Goal: Information Seeking & Learning: Check status

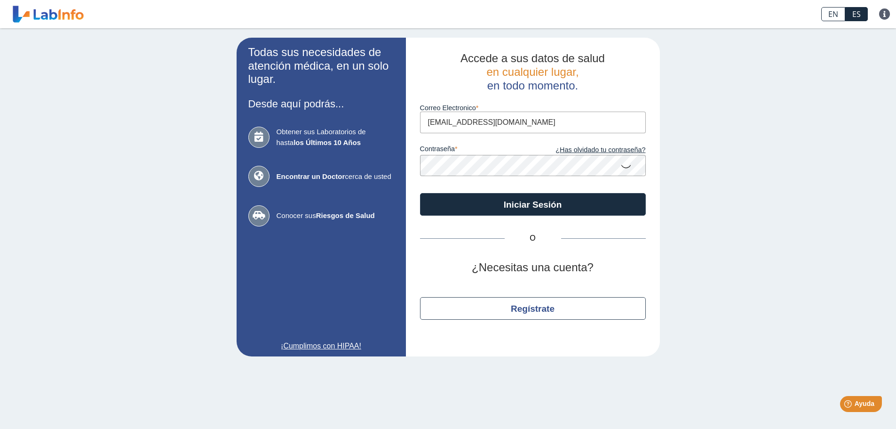
click at [514, 124] on input "[EMAIL_ADDRESS][DOMAIN_NAME]" at bounding box center [533, 122] width 226 height 21
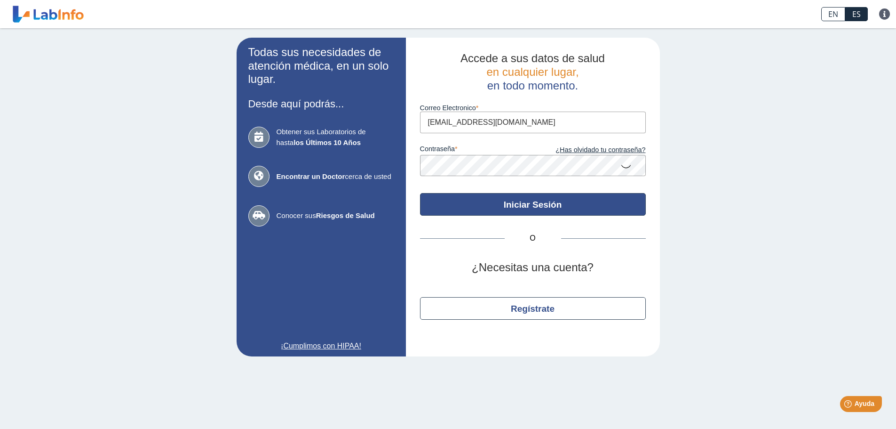
click at [534, 203] on button "Iniciar Sesión" at bounding box center [533, 204] width 226 height 23
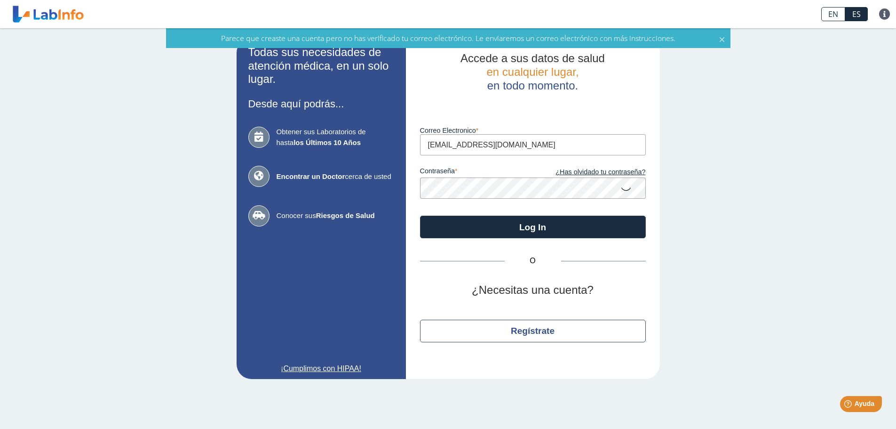
click at [625, 179] on icon at bounding box center [626, 188] width 11 height 18
click at [722, 39] on icon at bounding box center [723, 38] width 8 height 10
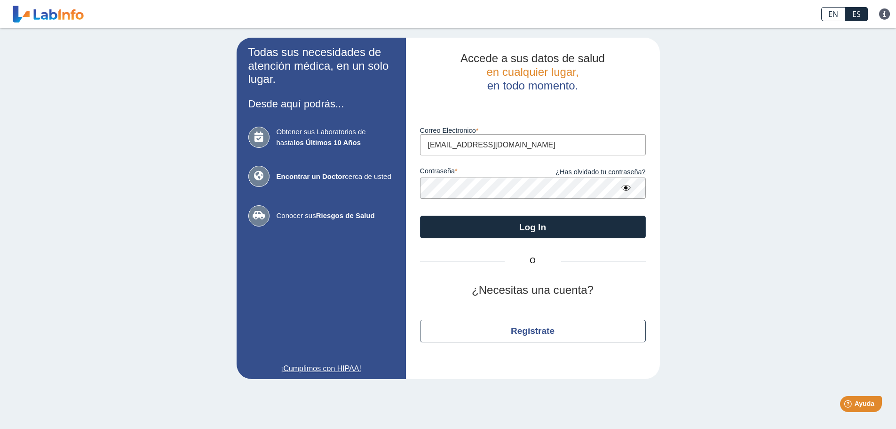
click at [532, 138] on input "[EMAIL_ADDRESS][DOMAIN_NAME]" at bounding box center [533, 144] width 226 height 21
type input "[EMAIL_ADDRESS][DOMAIN_NAME]"
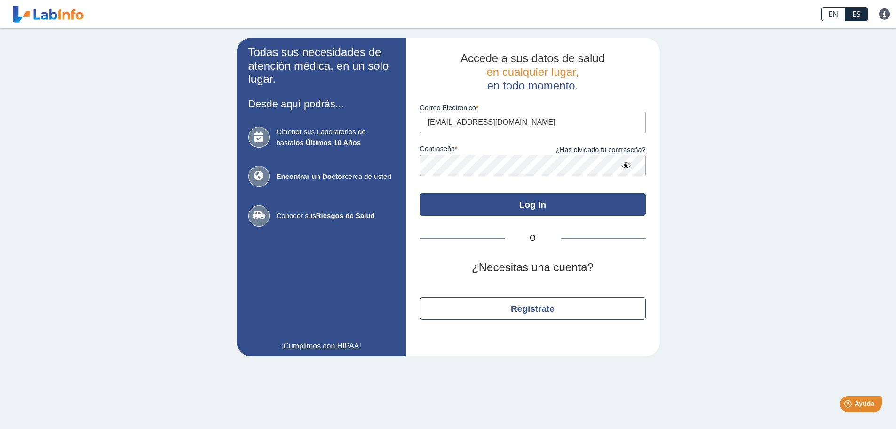
click at [530, 205] on button "Log In" at bounding box center [533, 204] width 226 height 23
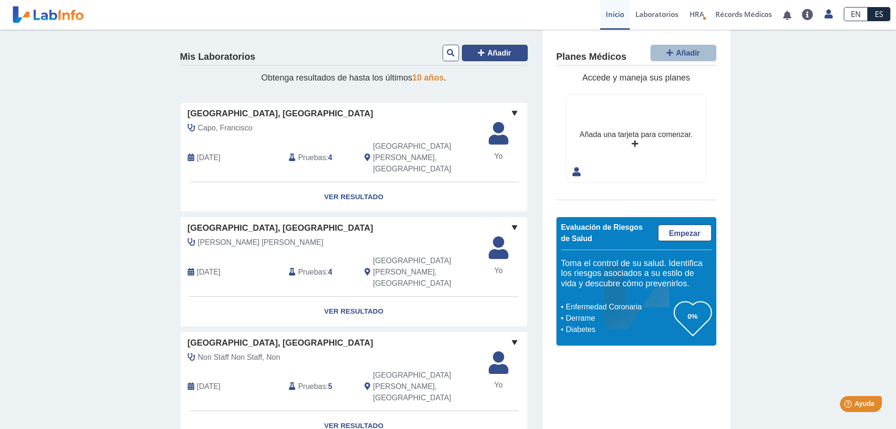
click at [483, 53] on icon at bounding box center [481, 53] width 7 height 8
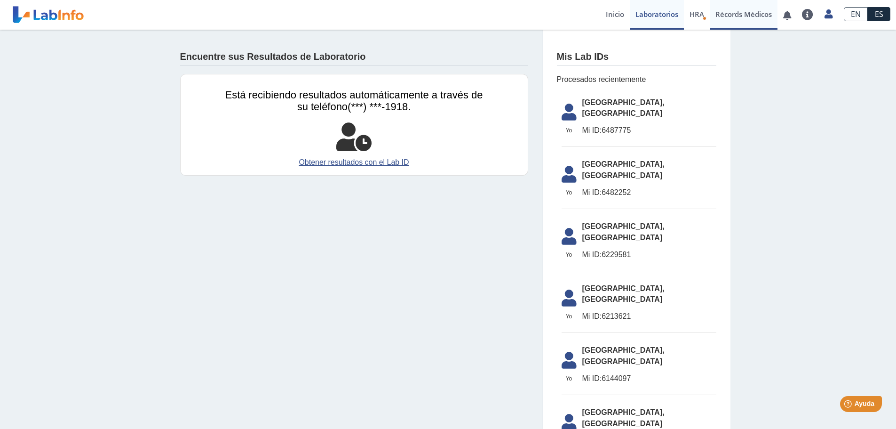
click at [734, 14] on link "Récords Médicos" at bounding box center [744, 15] width 68 height 30
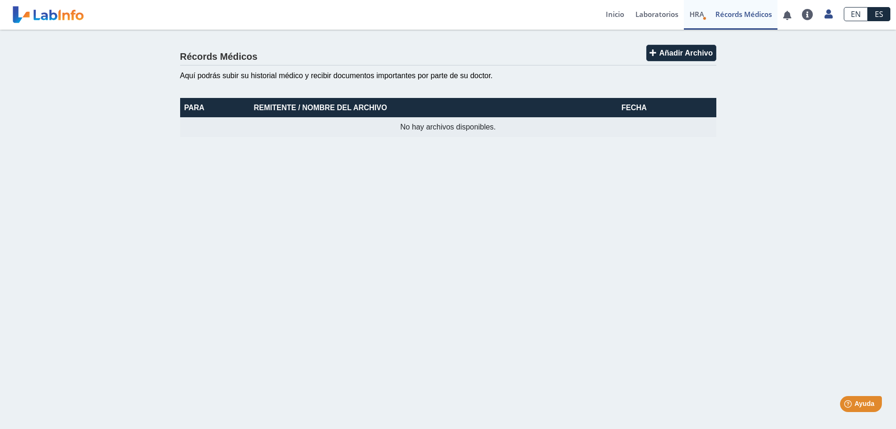
click at [696, 13] on span "HRA" at bounding box center [697, 13] width 15 height 9
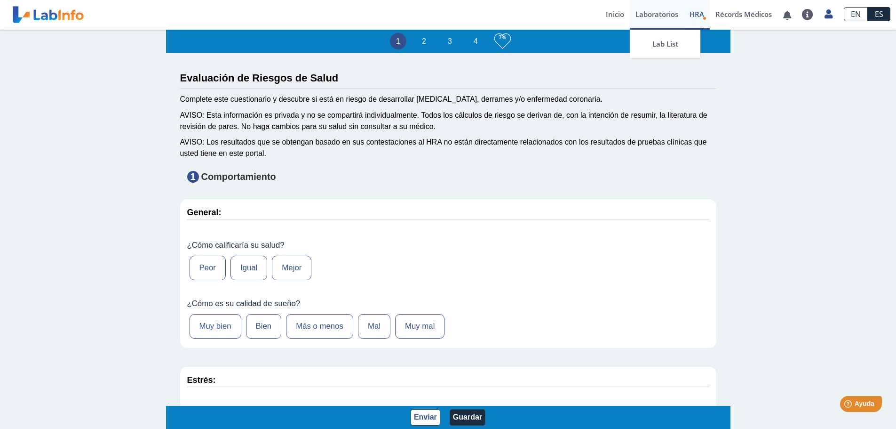
click at [648, 15] on link "Laboratorios" at bounding box center [657, 15] width 54 height 30
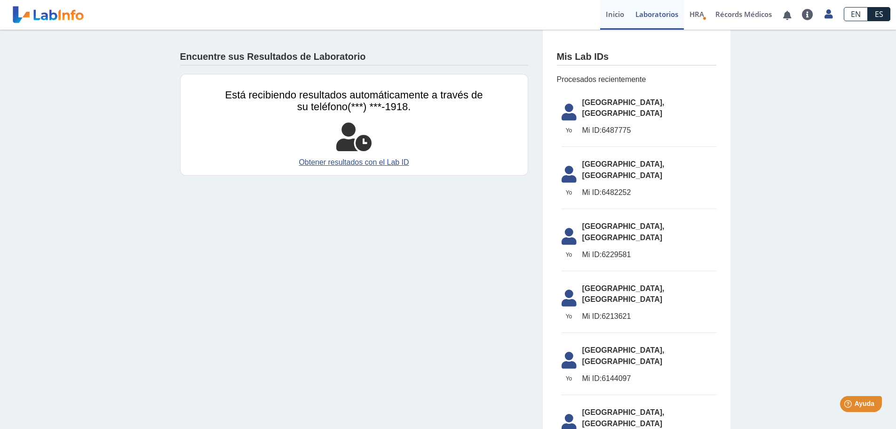
click at [614, 13] on link "Inicio" at bounding box center [615, 15] width 30 height 30
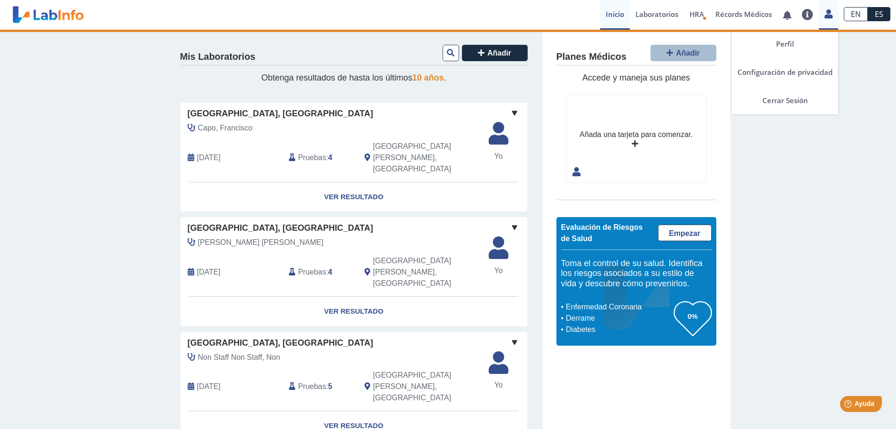
click at [832, 13] on icon at bounding box center [829, 13] width 8 height 7
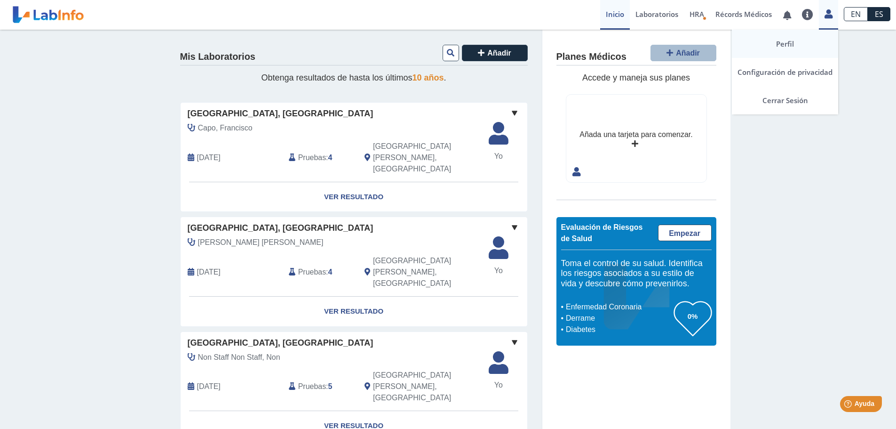
click at [781, 43] on link "Perfil" at bounding box center [785, 44] width 106 height 28
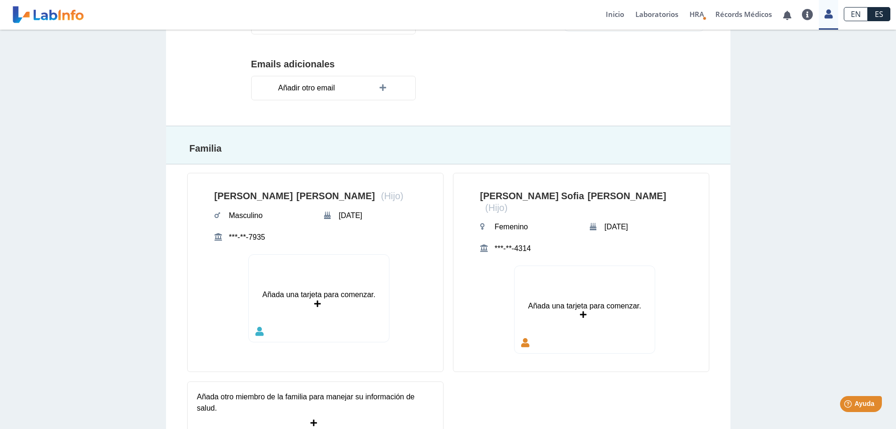
scroll to position [305, 0]
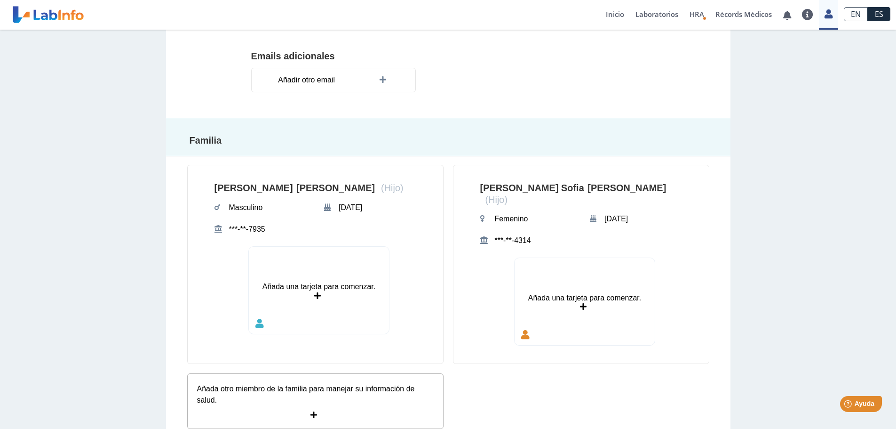
click at [311, 411] on icon at bounding box center [315, 415] width 9 height 8
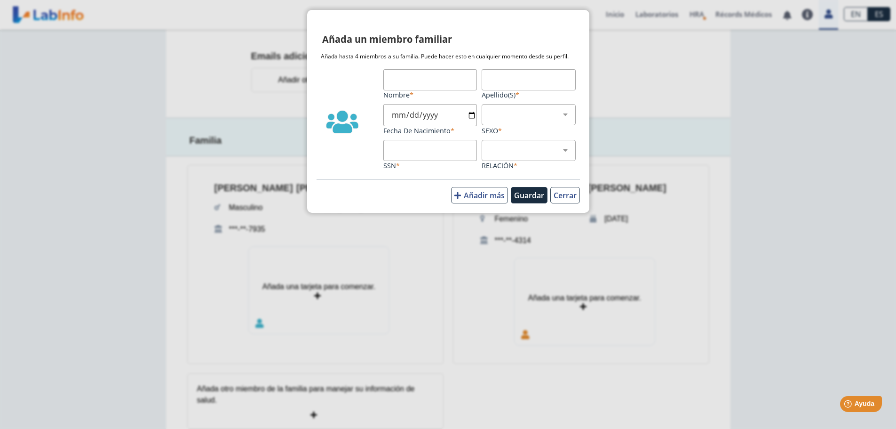
click at [409, 79] on input "Nombre" at bounding box center [431, 79] width 94 height 21
drag, startPoint x: 622, startPoint y: 72, endPoint x: 633, endPoint y: 71, distance: 11.8
click at [623, 72] on ngb-modal-window "Añada un miembro familiar Añada hasta 4 miembros a su familia. Puede hacer esto…" at bounding box center [448, 214] width 896 height 429
click at [557, 194] on button "Cerrar" at bounding box center [566, 195] width 30 height 16
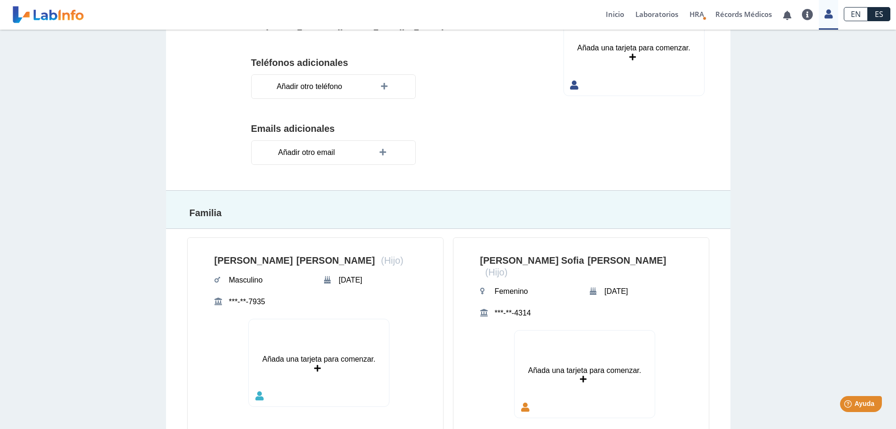
scroll to position [235, 0]
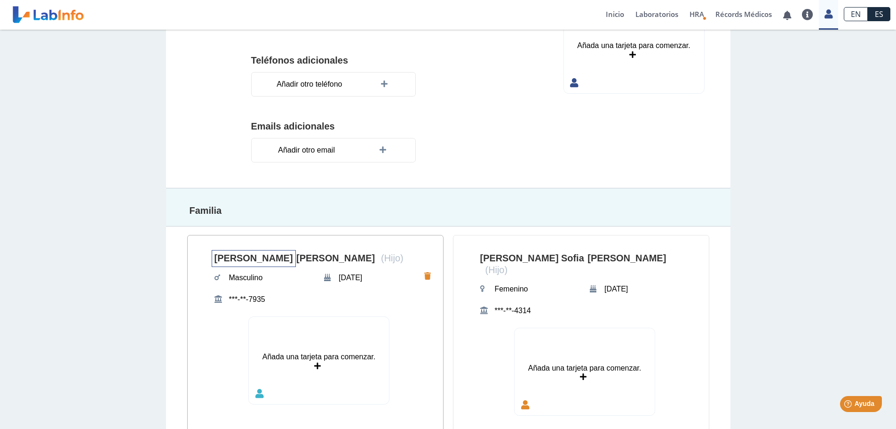
click at [233, 256] on span "[PERSON_NAME]" at bounding box center [254, 258] width 84 height 17
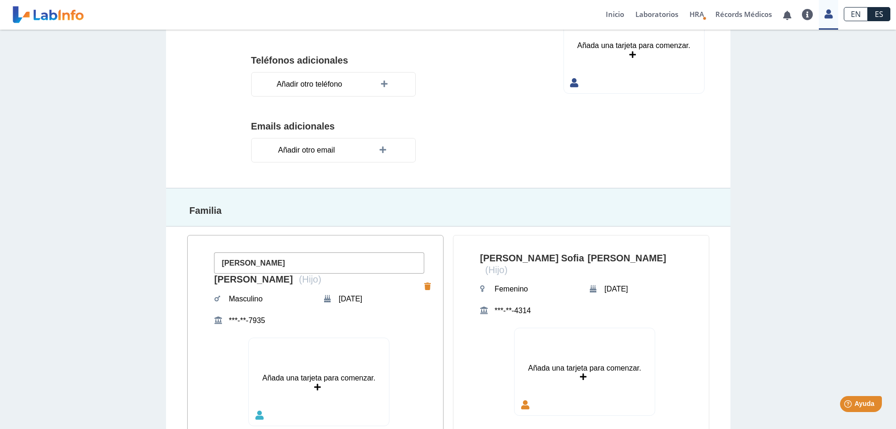
click at [257, 245] on div "[PERSON_NAME] [PERSON_NAME] (Hijo) Masculino [DATE] ***-**-7935" at bounding box center [319, 287] width 210 height 84
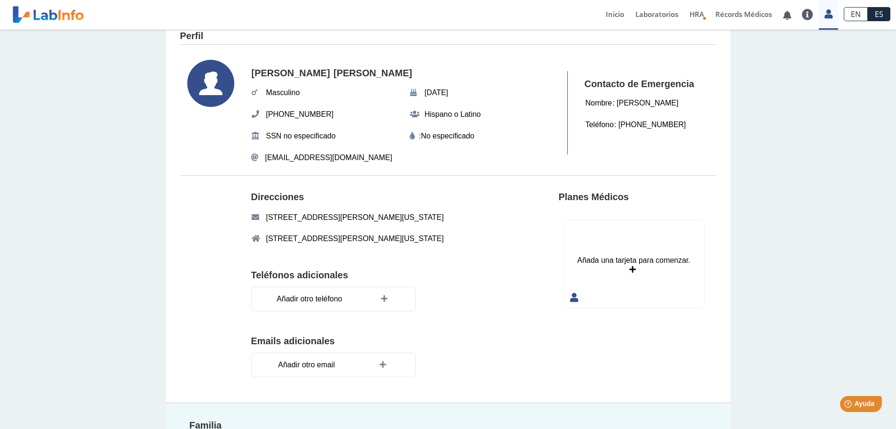
scroll to position [0, 0]
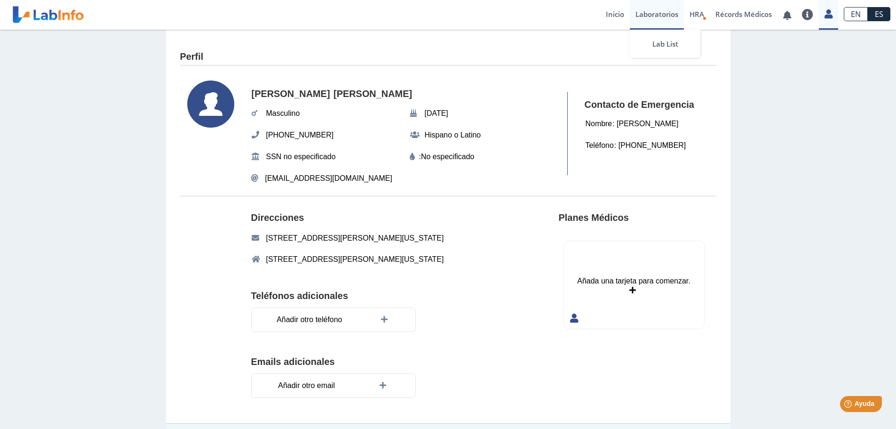
click at [651, 15] on link "Laboratorios" at bounding box center [657, 15] width 54 height 30
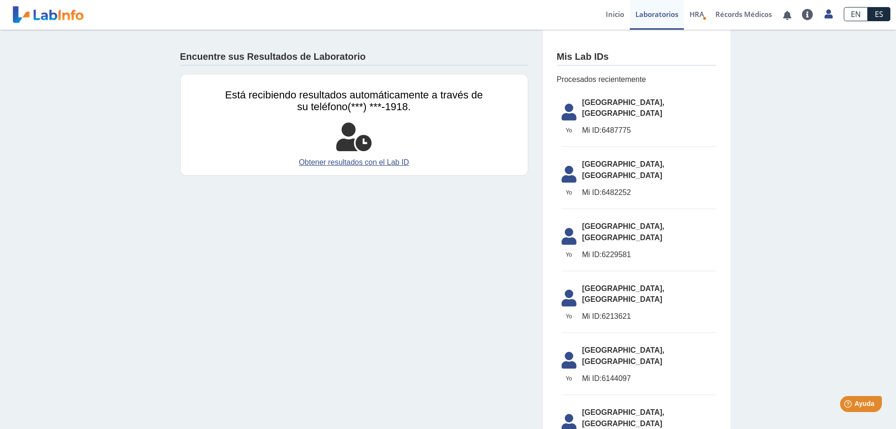
click at [639, 105] on span "[GEOGRAPHIC_DATA], [GEOGRAPHIC_DATA]" at bounding box center [650, 108] width 134 height 23
click at [563, 106] on icon at bounding box center [569, 115] width 26 height 23
click at [566, 106] on icon at bounding box center [569, 115] width 26 height 23
click at [567, 126] on span "Yo" at bounding box center [569, 130] width 26 height 8
click at [609, 11] on link "Inicio" at bounding box center [615, 15] width 30 height 30
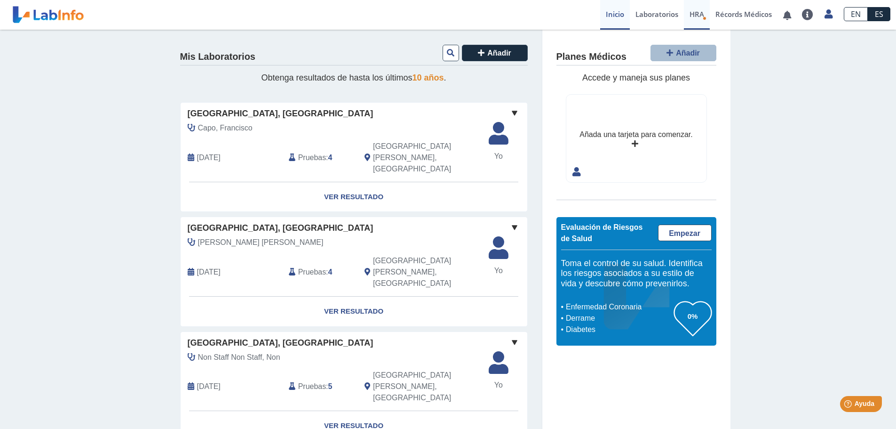
click at [694, 13] on span "HRA" at bounding box center [697, 13] width 15 height 9
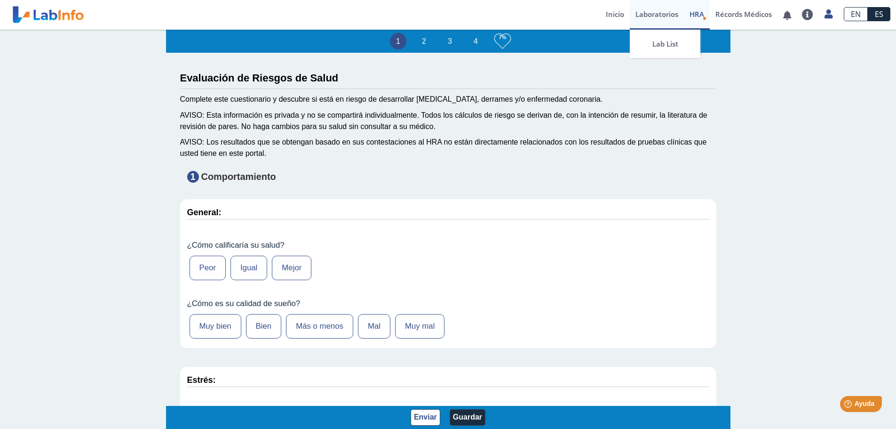
click at [664, 12] on link "Laboratorios" at bounding box center [657, 15] width 54 height 30
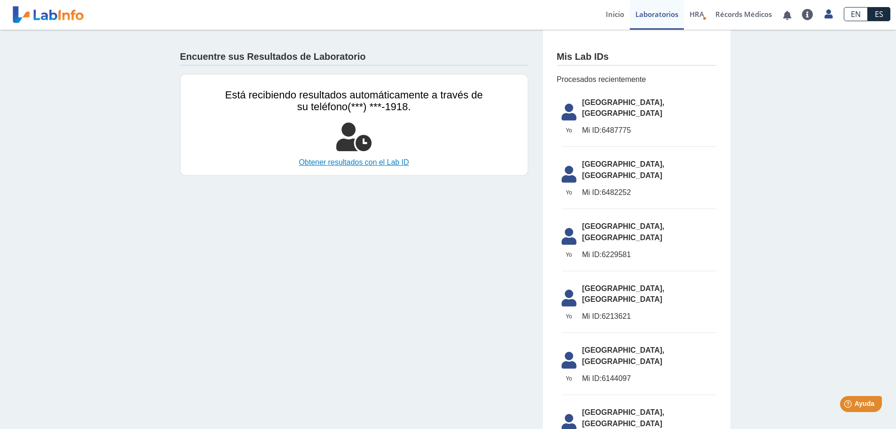
click at [356, 162] on link "Obtener resultados con el Lab ID" at bounding box center [354, 162] width 258 height 11
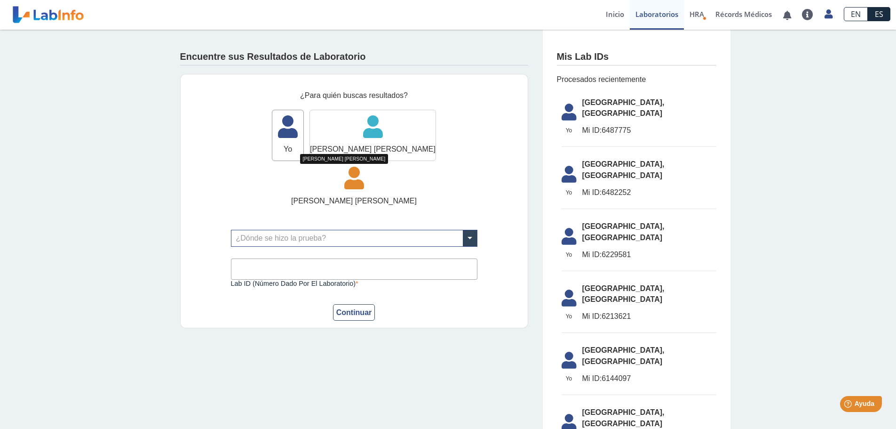
click at [328, 134] on icon at bounding box center [373, 130] width 126 height 28
click at [404, 167] on icon at bounding box center [354, 181] width 126 height 28
click at [608, 14] on link "Inicio" at bounding box center [615, 15] width 30 height 30
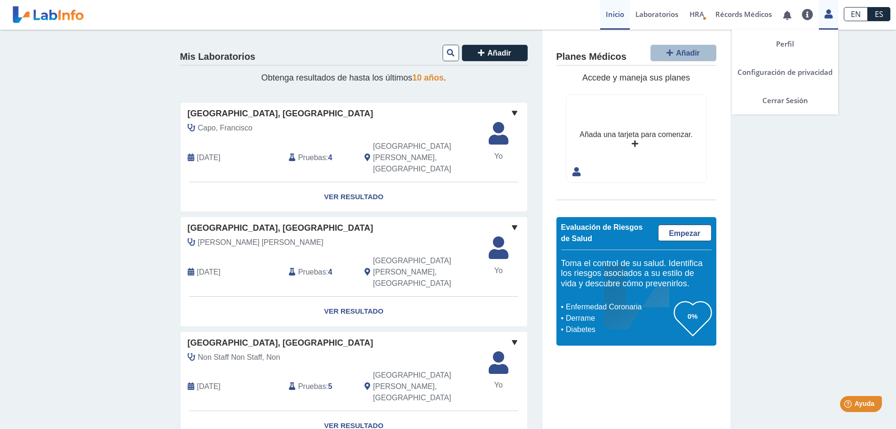
click at [829, 15] on icon at bounding box center [829, 13] width 8 height 7
click at [779, 45] on link "Perfil" at bounding box center [785, 44] width 106 height 28
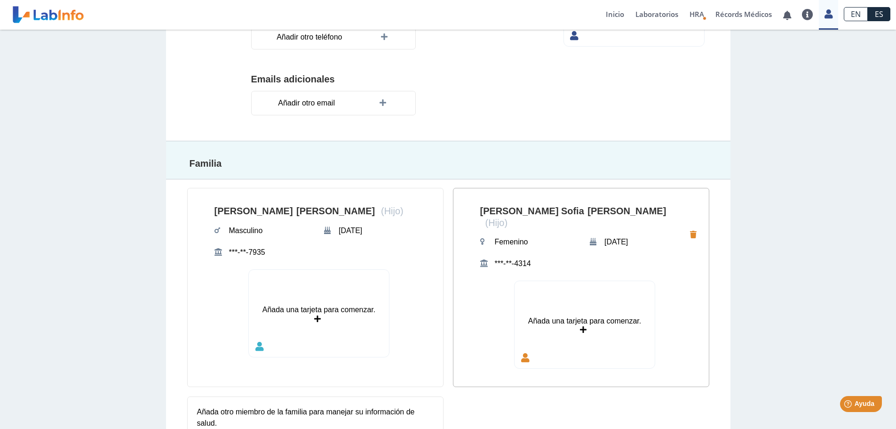
scroll to position [305, 0]
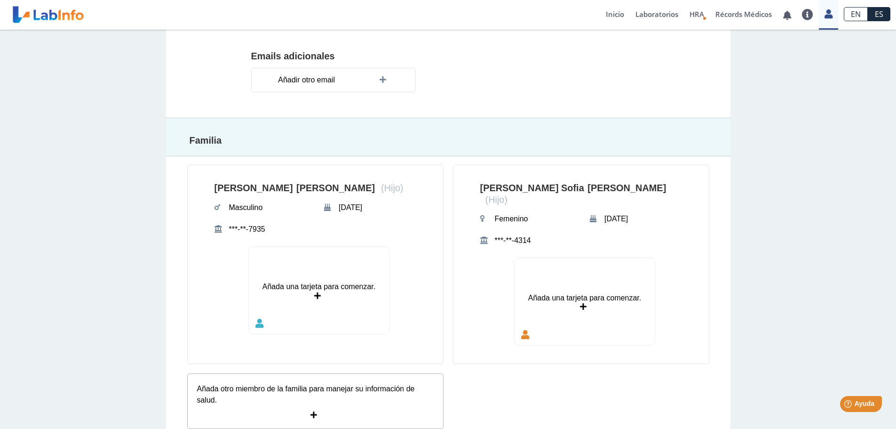
click at [311, 411] on icon at bounding box center [315, 415] width 9 height 8
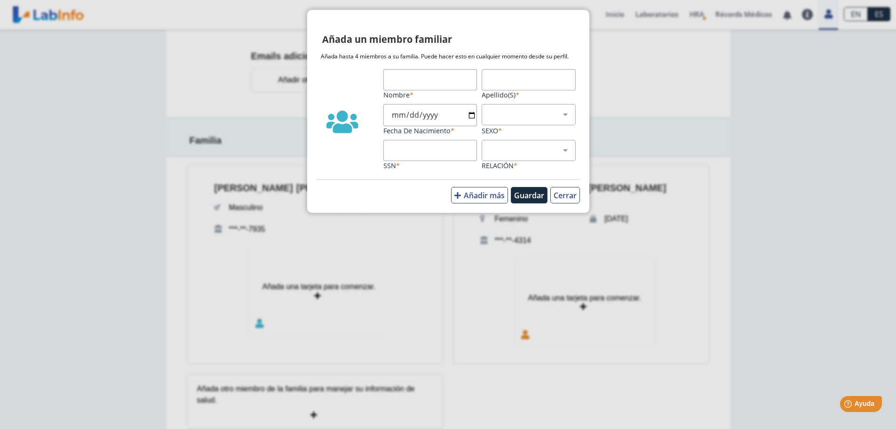
click at [418, 151] on input "SSN" at bounding box center [431, 150] width 94 height 21
click at [573, 192] on button "Cerrar" at bounding box center [566, 195] width 30 height 16
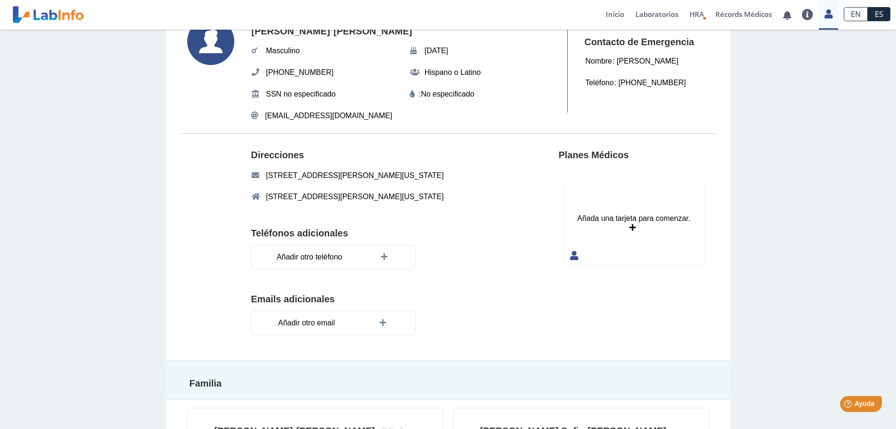
scroll to position [0, 0]
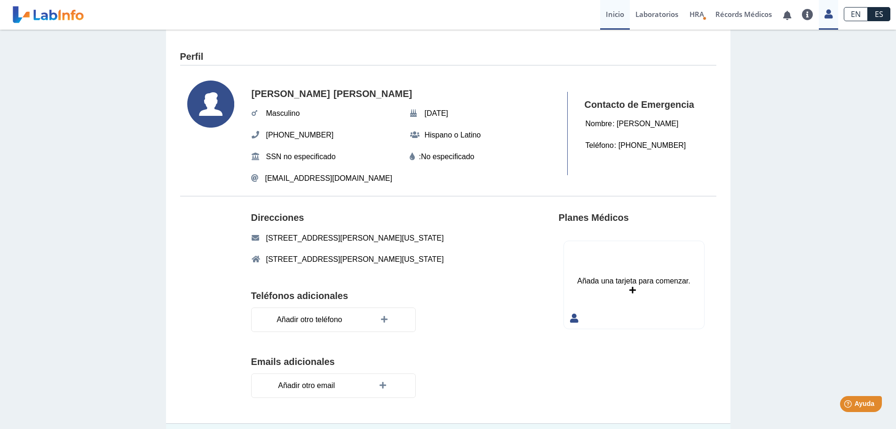
click at [608, 12] on link "Inicio" at bounding box center [615, 15] width 30 height 30
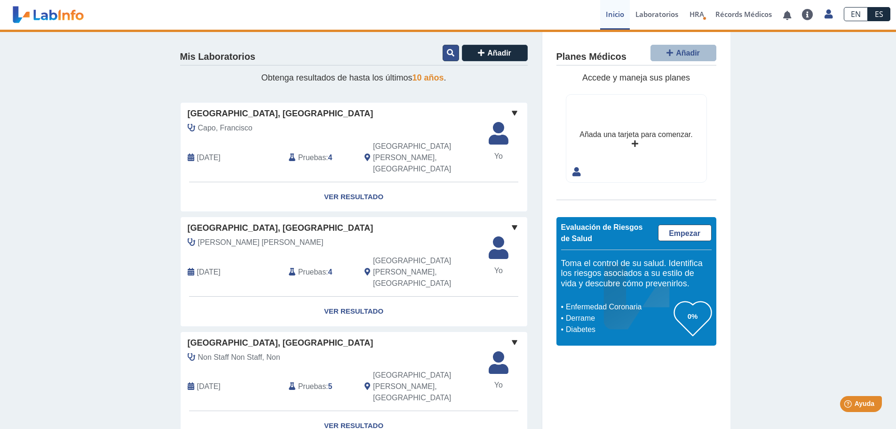
click at [447, 51] on icon at bounding box center [451, 53] width 8 height 8
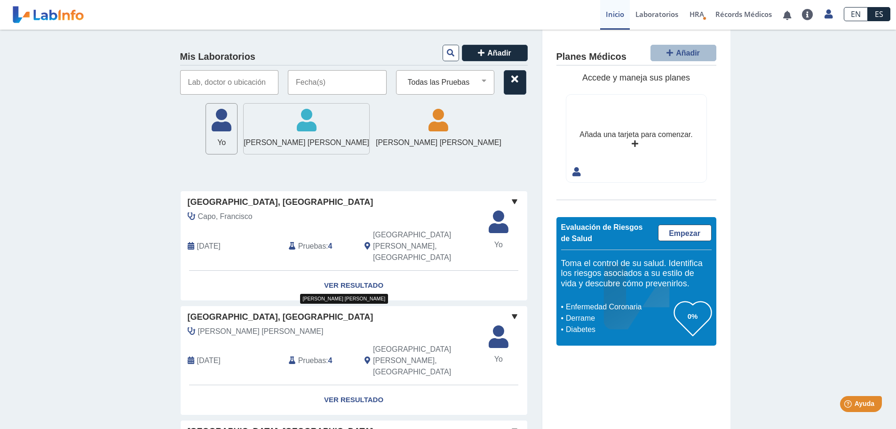
click at [327, 127] on icon at bounding box center [307, 123] width 126 height 28
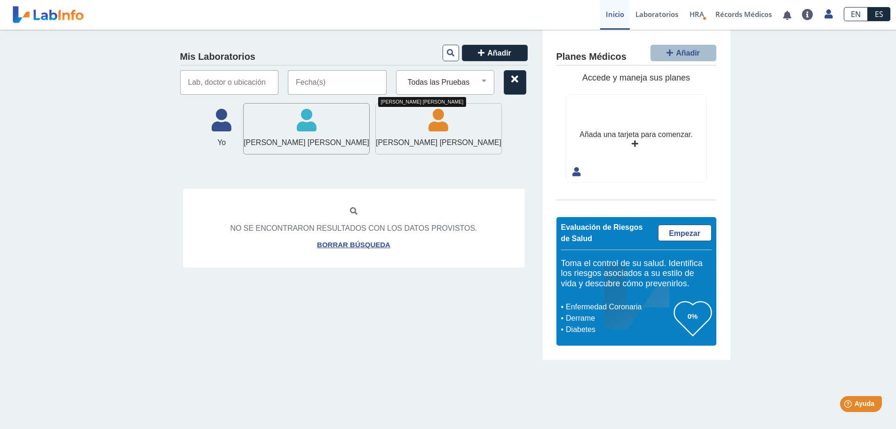
click at [407, 125] on icon at bounding box center [439, 123] width 126 height 28
click at [651, 14] on link "Laboratorios" at bounding box center [657, 15] width 54 height 30
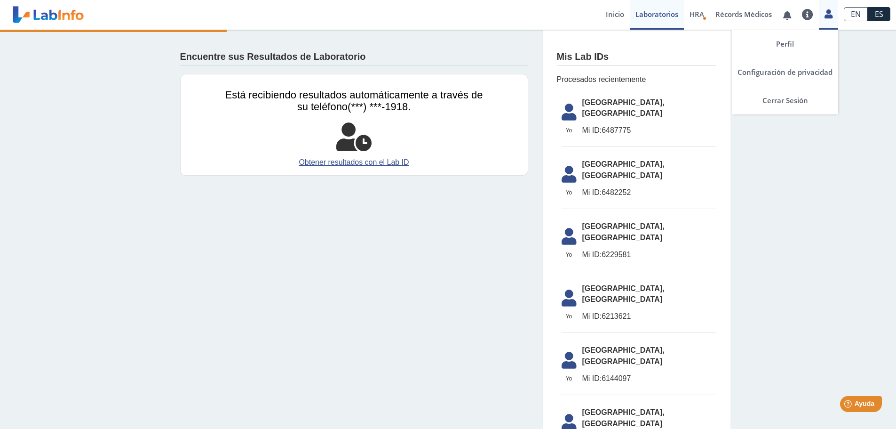
click at [826, 12] on icon at bounding box center [829, 13] width 8 height 7
click at [829, 16] on icon at bounding box center [829, 13] width 8 height 7
click at [799, 43] on link "Perfil" at bounding box center [785, 44] width 106 height 28
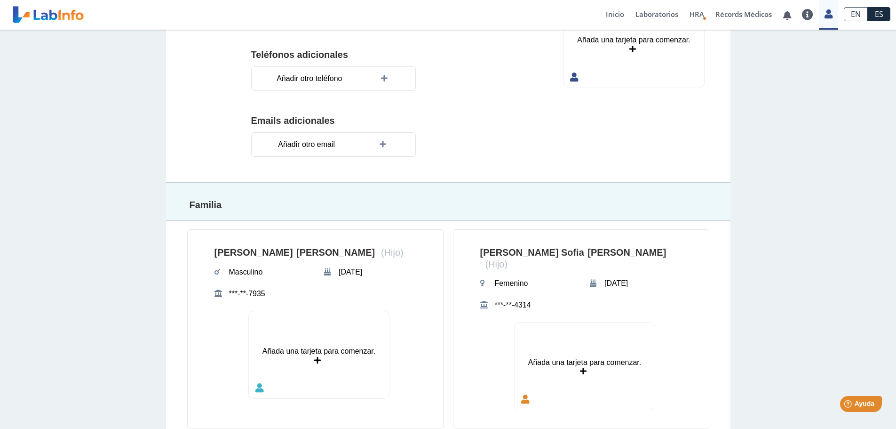
scroll to position [305, 0]
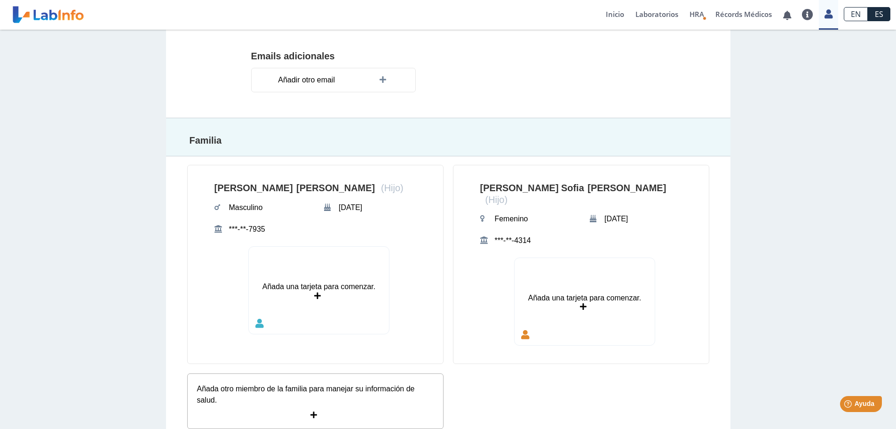
click at [312, 411] on icon at bounding box center [315, 415] width 9 height 8
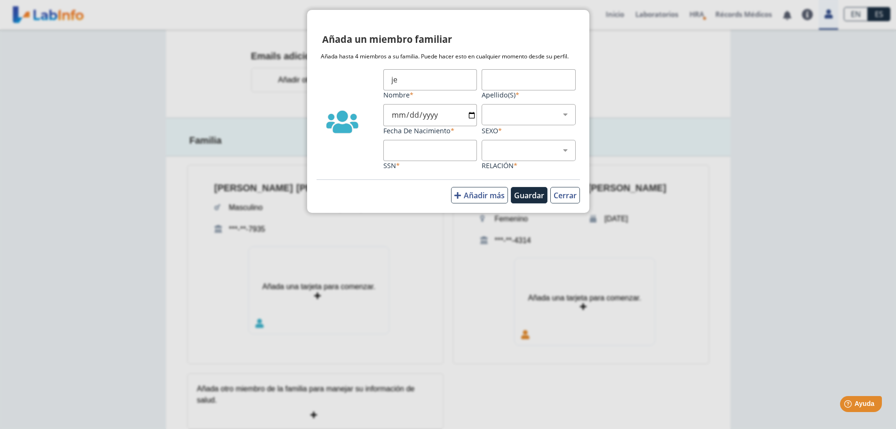
type input "j"
type input "[PERSON_NAME]"
type input "[DATE]"
click at [566, 118] on select "Masculino Femenino" at bounding box center [533, 114] width 86 height 9
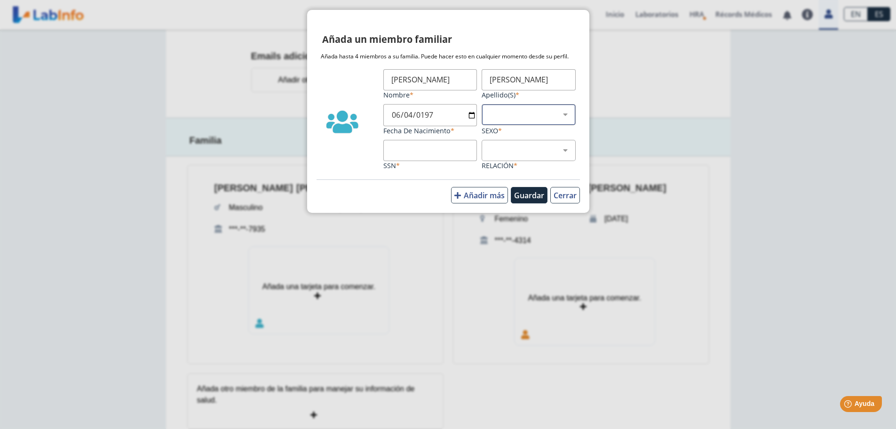
select select "2"
click at [490, 110] on select "Masculino Femenino" at bounding box center [533, 114] width 86 height 9
click at [527, 150] on select "Hijo Padre Pareja Otro" at bounding box center [533, 150] width 86 height 9
select select "4"
click at [490, 146] on select "Hijo Padre Pareja Otro" at bounding box center [533, 150] width 86 height 9
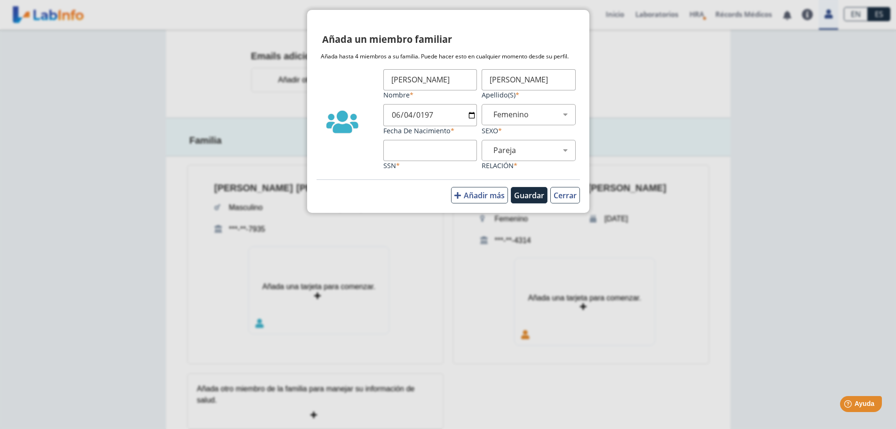
click at [413, 151] on input "SSN" at bounding box center [431, 150] width 94 height 21
type input "173771452"
click at [532, 195] on button "Guardar" at bounding box center [529, 195] width 37 height 16
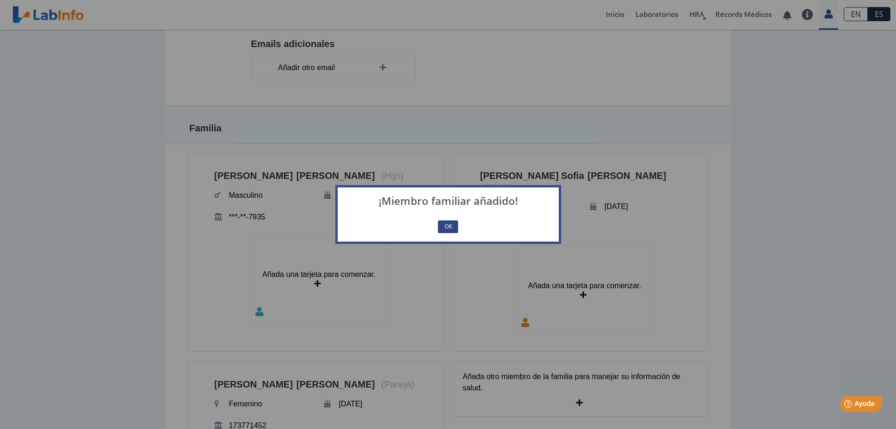
click at [448, 226] on button "OK" at bounding box center [448, 226] width 20 height 13
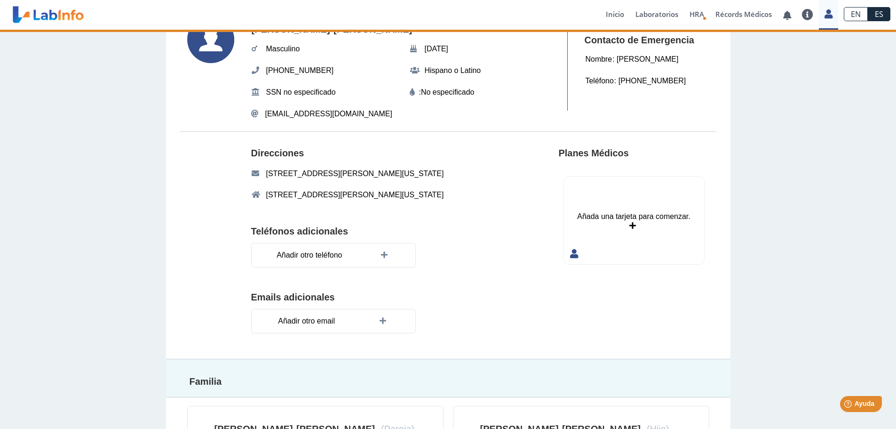
scroll to position [0, 0]
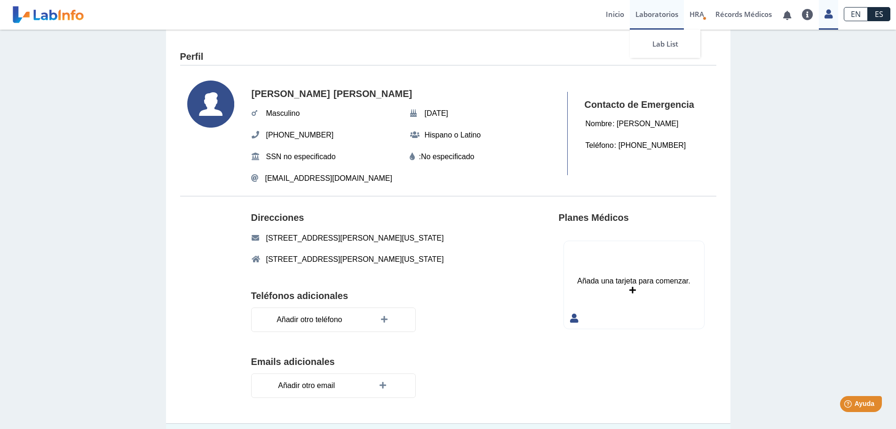
click at [655, 8] on link "Laboratorios" at bounding box center [657, 15] width 54 height 30
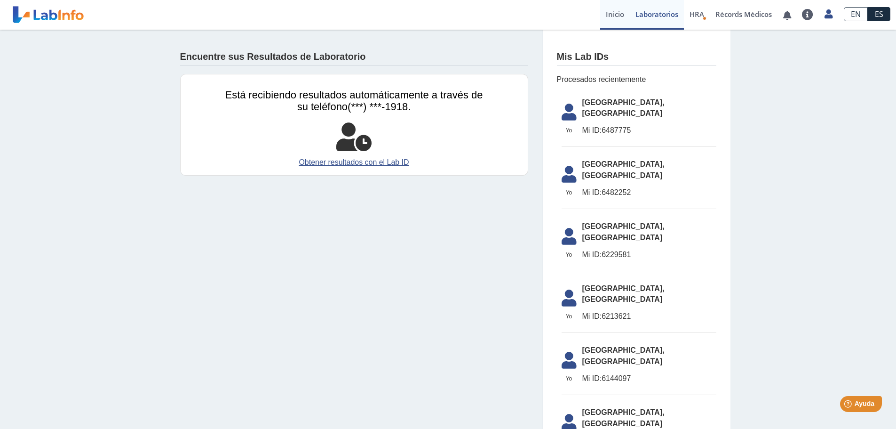
click at [617, 13] on link "Inicio" at bounding box center [615, 15] width 30 height 30
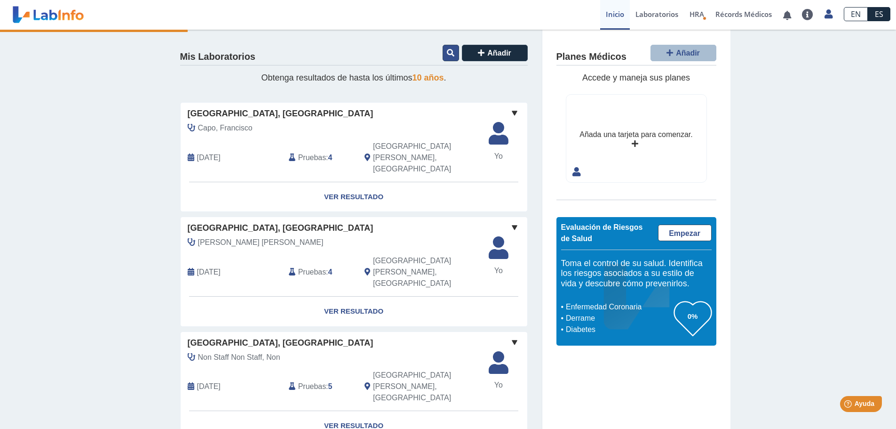
click at [445, 48] on button at bounding box center [451, 53] width 16 height 16
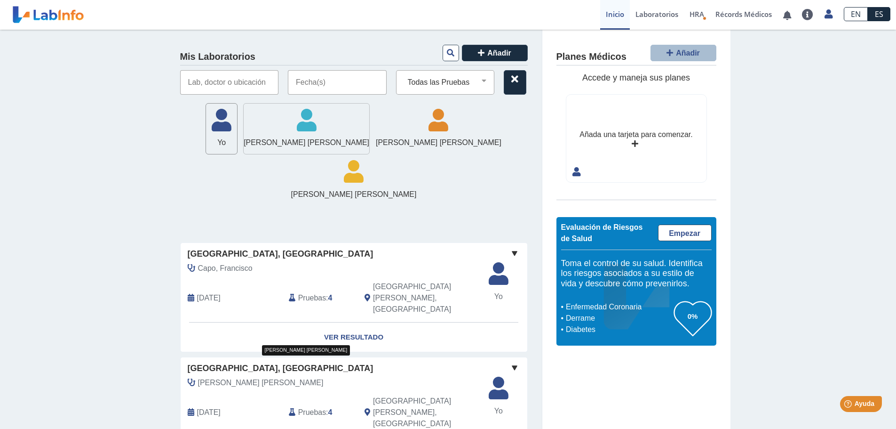
click at [289, 128] on icon at bounding box center [307, 123] width 126 height 28
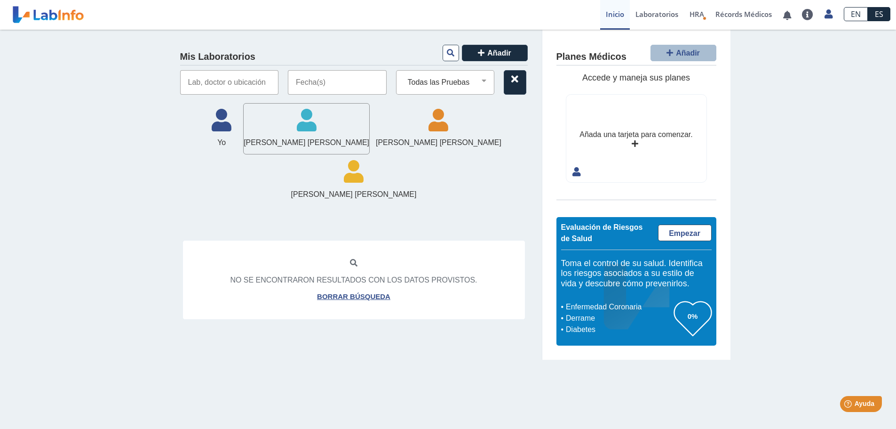
click at [237, 78] on input "text" at bounding box center [229, 82] width 99 height 24
click at [238, 80] on input "text" at bounding box center [229, 82] width 99 height 24
click at [324, 83] on input "text" at bounding box center [337, 82] width 99 height 24
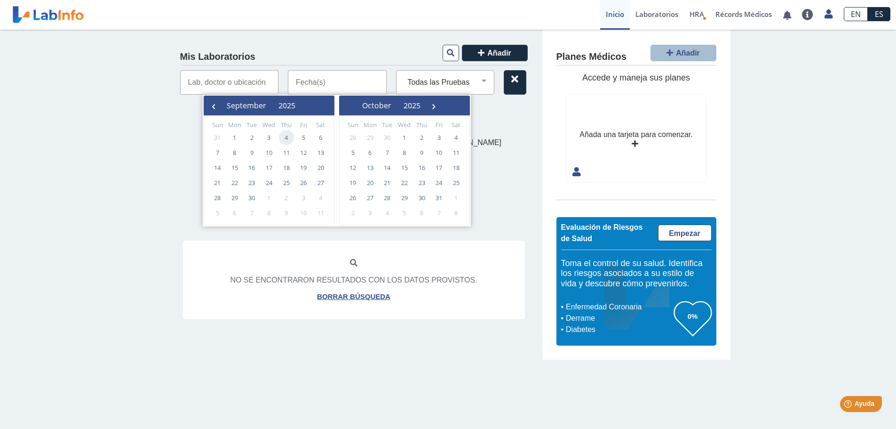
click at [284, 137] on span "4" at bounding box center [286, 137] width 15 height 15
click at [288, 138] on span "4" at bounding box center [286, 137] width 15 height 15
type input "[DATE] - [DATE]"
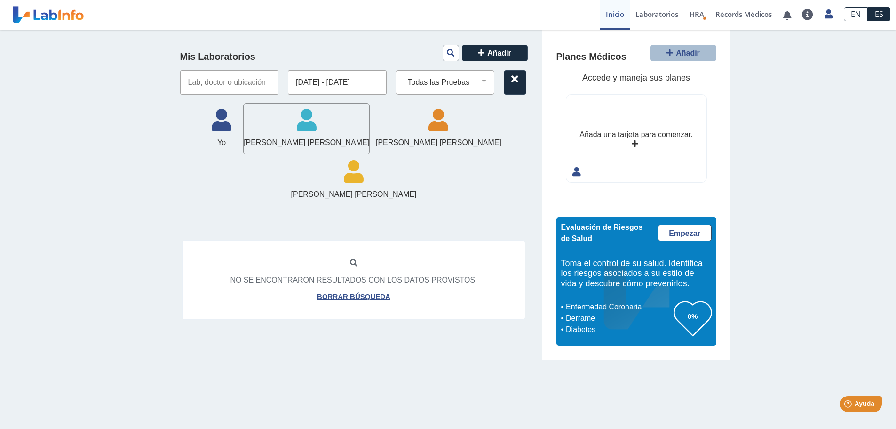
click at [196, 82] on input "text" at bounding box center [229, 82] width 99 height 24
click at [477, 79] on select "Todas las Pruebas (w)-[MEDICAL_DATA] a&b ag bmp cbc with diff: automated cmp cm…" at bounding box center [449, 82] width 90 height 12
click at [452, 82] on select "Todas las Pruebas (w)-[MEDICAL_DATA] a&b ag bmp cbc with diff: automated cmp cm…" at bounding box center [449, 82] width 90 height 12
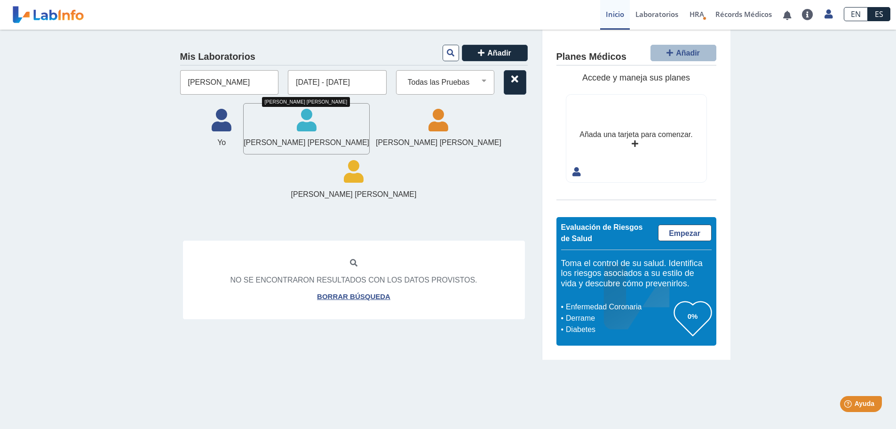
click at [289, 123] on icon at bounding box center [307, 123] width 126 height 28
drag, startPoint x: 229, startPoint y: 80, endPoint x: 181, endPoint y: 79, distance: 48.5
click at [181, 79] on input "[PERSON_NAME]" at bounding box center [229, 82] width 99 height 24
type input "Hospital Metropolitano"
click at [448, 53] on icon at bounding box center [451, 53] width 8 height 8
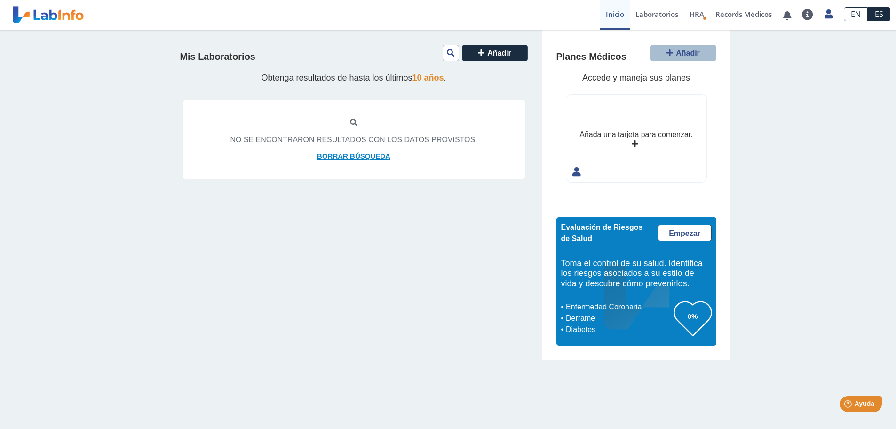
click at [365, 155] on link "Borrar búsqueda" at bounding box center [353, 156] width 73 height 11
click at [454, 56] on icon at bounding box center [451, 53] width 8 height 8
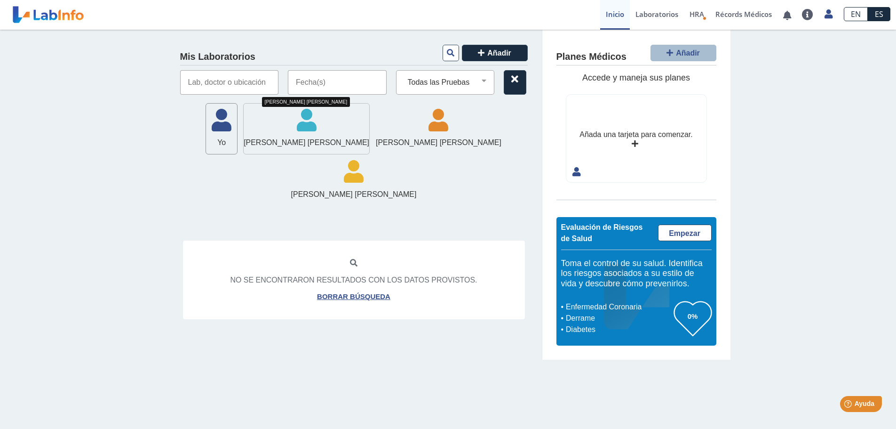
click at [285, 137] on span "[PERSON_NAME] [PERSON_NAME]" at bounding box center [307, 142] width 126 height 11
click at [232, 128] on icon at bounding box center [221, 123] width 31 height 28
click at [289, 126] on icon at bounding box center [307, 123] width 126 height 28
click at [234, 79] on input "text" at bounding box center [229, 82] width 99 height 24
type input "Rio Piedras"
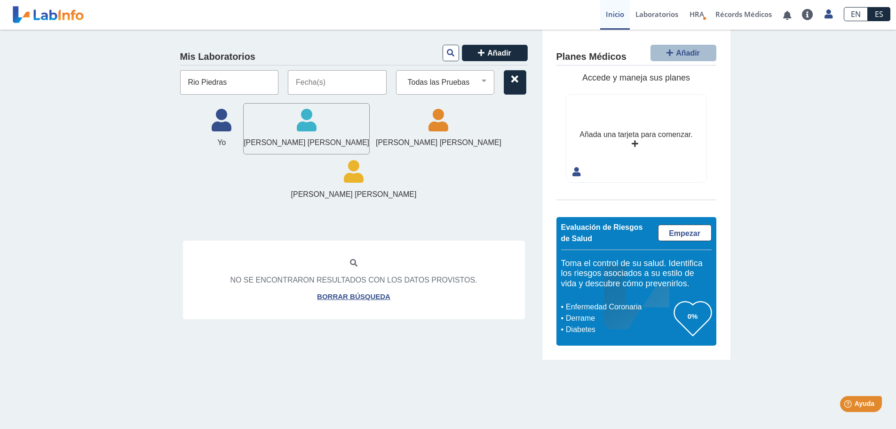
click at [315, 75] on input "text" at bounding box center [337, 82] width 99 height 24
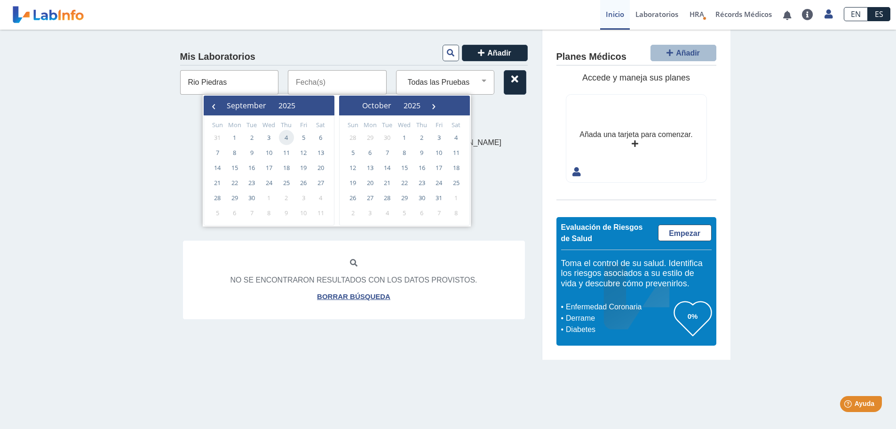
click at [286, 139] on span "4" at bounding box center [286, 137] width 15 height 15
click at [286, 138] on span "4" at bounding box center [286, 137] width 15 height 15
type input "[DATE] - [DATE]"
click at [286, 138] on span "[PERSON_NAME] [PERSON_NAME]" at bounding box center [307, 142] width 126 height 11
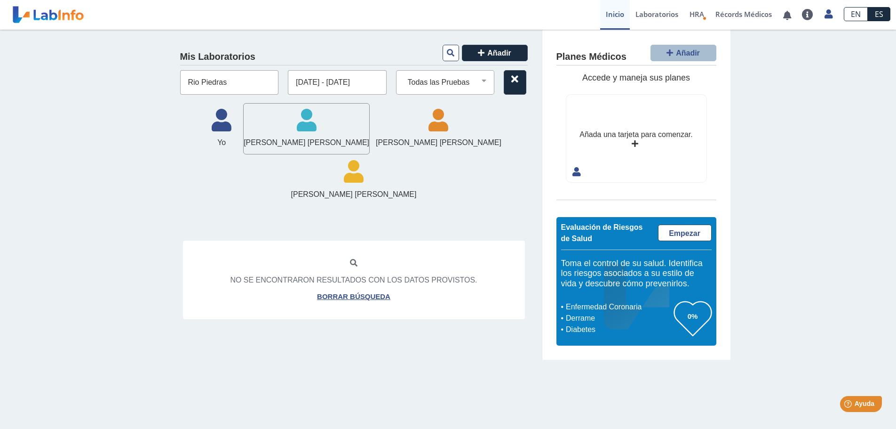
click at [291, 129] on icon at bounding box center [307, 123] width 126 height 28
click at [291, 128] on icon at bounding box center [307, 123] width 126 height 28
click at [296, 131] on icon at bounding box center [307, 123] width 126 height 28
drag, startPoint x: 233, startPoint y: 82, endPoint x: 174, endPoint y: 80, distance: 59.3
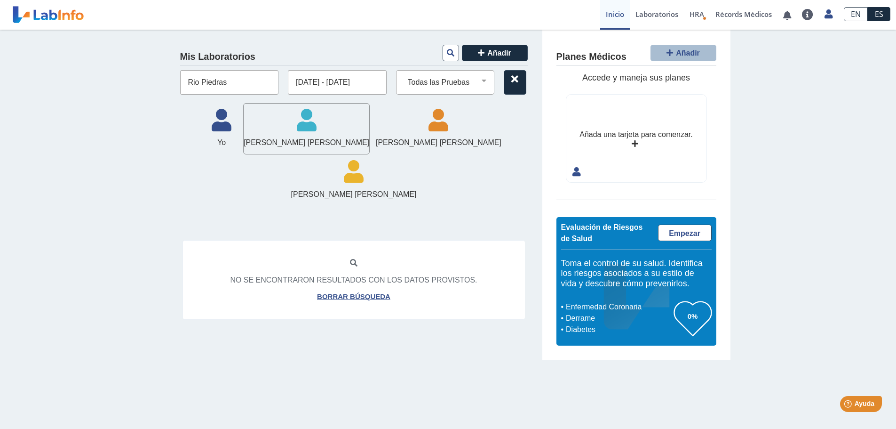
click at [174, 80] on div "Mis Laboratorios Añadir Rio Piedras [DATE] - [DATE] Todas las Pruebas (w)-[MEDI…" at bounding box center [354, 195] width 376 height 330
click at [280, 136] on div "[PERSON_NAME] [PERSON_NAME]" at bounding box center [307, 129] width 126 height 40
click at [354, 259] on icon at bounding box center [354, 263] width 8 height 8
drag, startPoint x: 209, startPoint y: 78, endPoint x: 172, endPoint y: 78, distance: 37.2
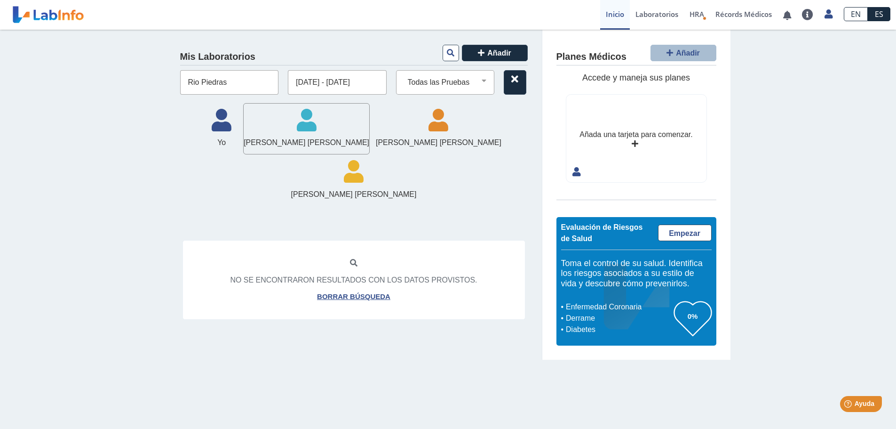
click at [172, 78] on div "Mis Laboratorios Añadir Rio Piedras [DATE] - [DATE] Todas las Pruebas (w)-[MEDI…" at bounding box center [354, 195] width 376 height 330
type input "Hopital Metropolitano"
click at [303, 129] on icon at bounding box center [307, 123] width 126 height 28
click at [302, 129] on icon at bounding box center [307, 123] width 126 height 28
click at [353, 259] on icon at bounding box center [354, 263] width 8 height 8
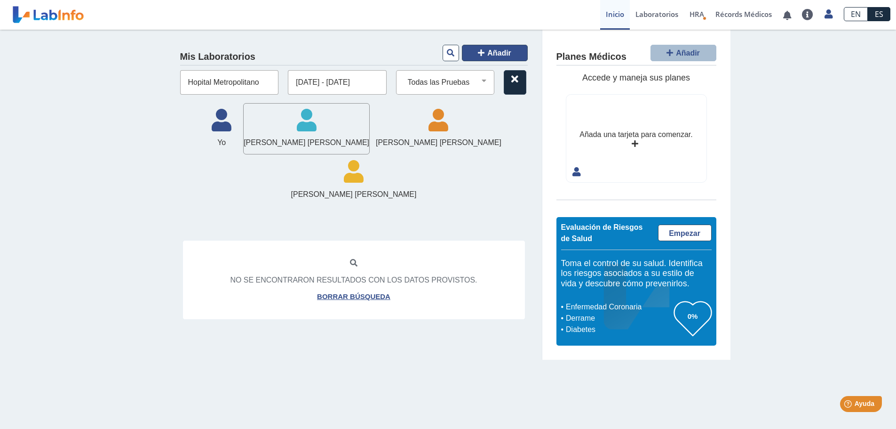
click at [487, 51] on button "Añadir" at bounding box center [495, 53] width 66 height 16
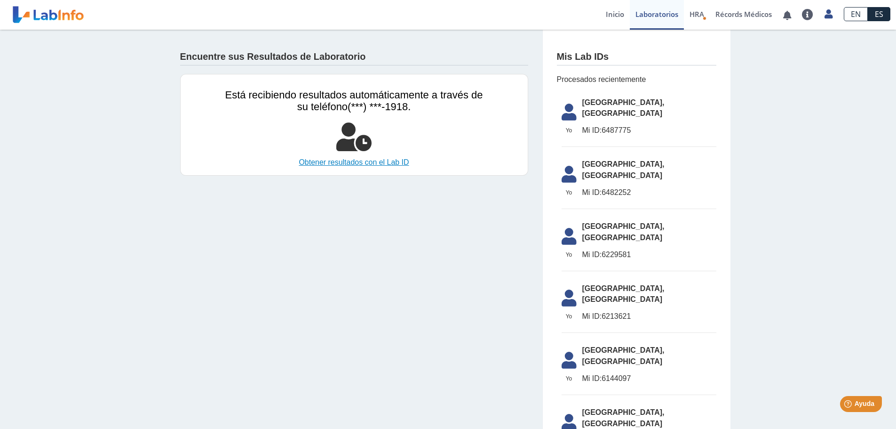
click at [336, 160] on link "Obtener resultados con el Lab ID" at bounding box center [354, 162] width 258 height 11
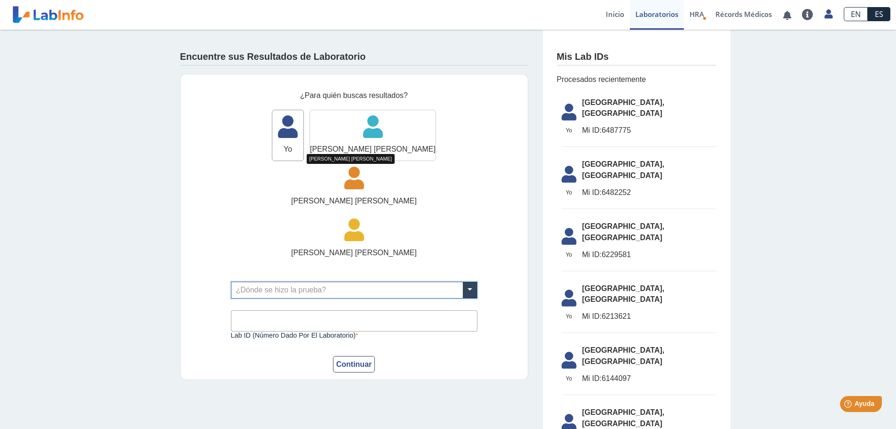
click at [329, 136] on icon at bounding box center [373, 130] width 126 height 28
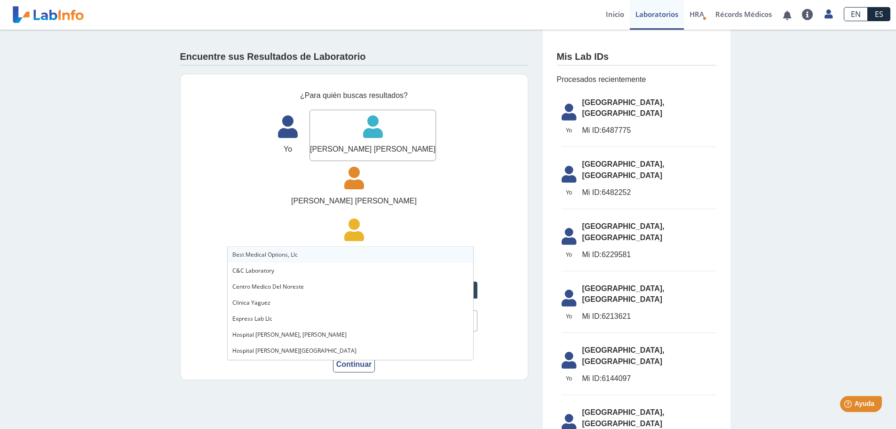
click at [312, 282] on input "text" at bounding box center [355, 290] width 246 height 16
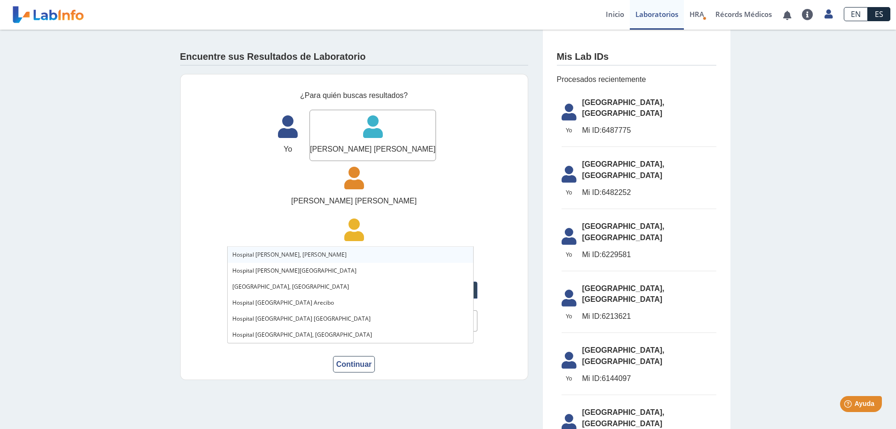
type input "hospital me"
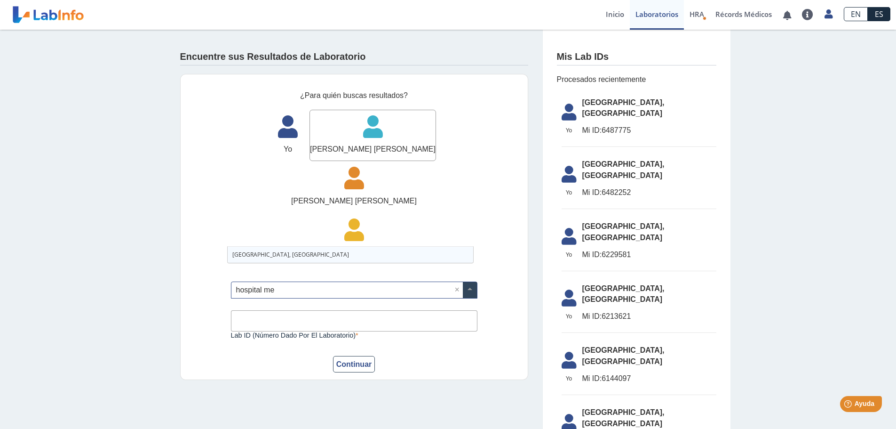
click at [297, 251] on span "[GEOGRAPHIC_DATA], [GEOGRAPHIC_DATA]" at bounding box center [290, 254] width 117 height 8
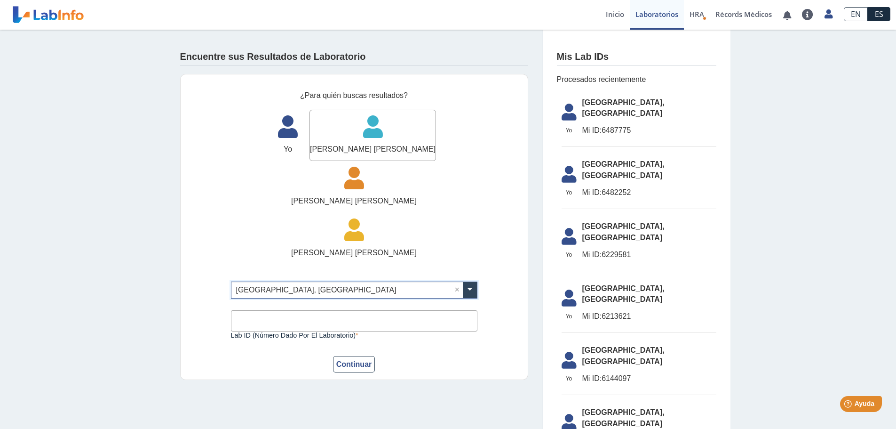
click at [283, 310] on input "Lab ID (número dado por el laboratorio)" at bounding box center [354, 320] width 247 height 21
click at [255, 310] on input "Lab ID (número dado por el laboratorio)" at bounding box center [354, 320] width 247 height 21
click at [424, 289] on form "¿Para quién buscas resultados? Yo Yo [PERSON_NAME] [PERSON_NAME] M [PERSON_NAME…" at bounding box center [354, 231] width 247 height 283
click at [247, 310] on input "Lab ID (número dado por el laboratorio)" at bounding box center [354, 320] width 247 height 21
type input "0000178027"
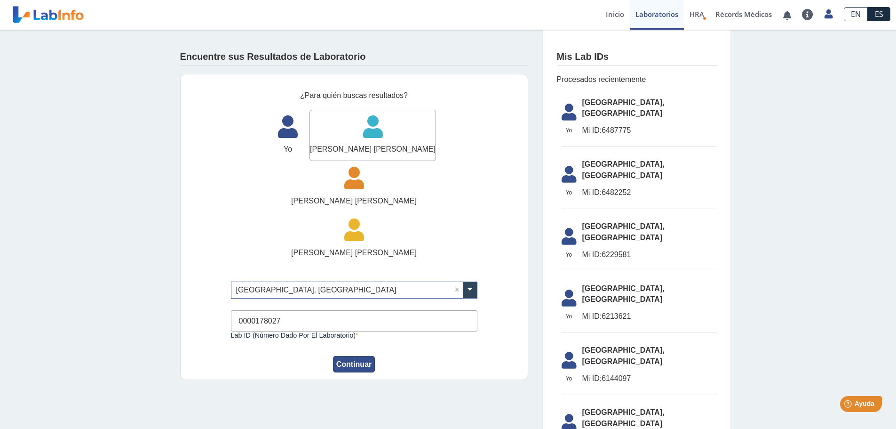
click at [358, 356] on button "Continuar" at bounding box center [354, 364] width 42 height 16
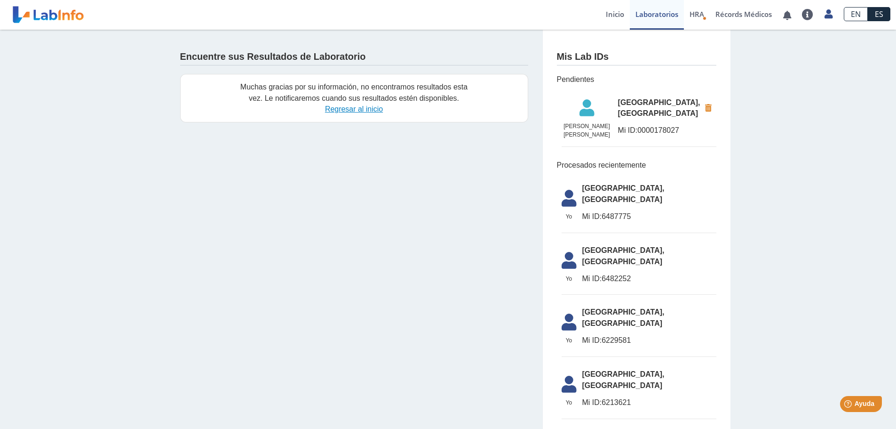
click at [352, 108] on link "Regresar al inicio" at bounding box center [354, 109] width 58 height 8
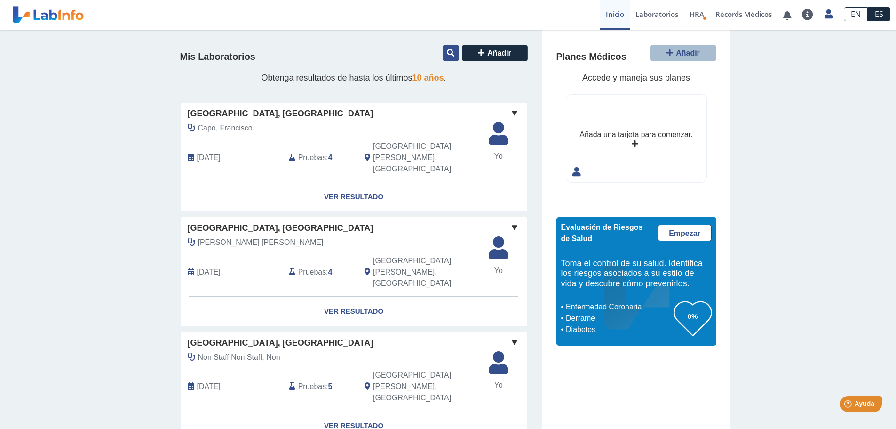
click at [448, 52] on icon at bounding box center [451, 53] width 8 height 8
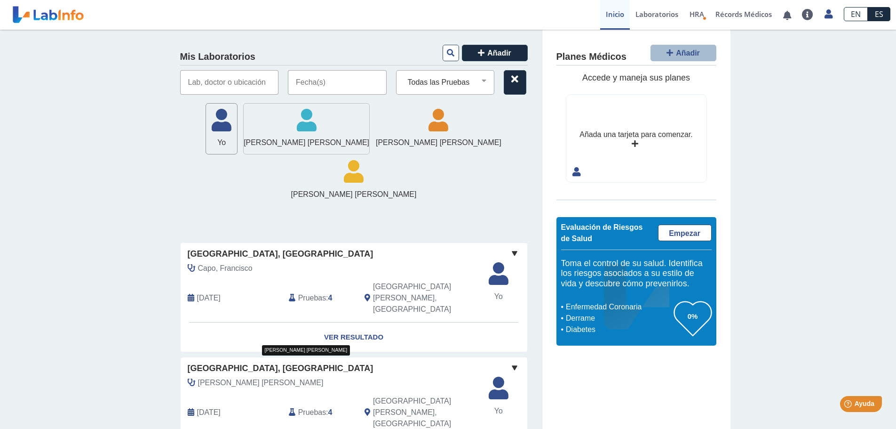
click at [274, 135] on icon at bounding box center [307, 123] width 126 height 28
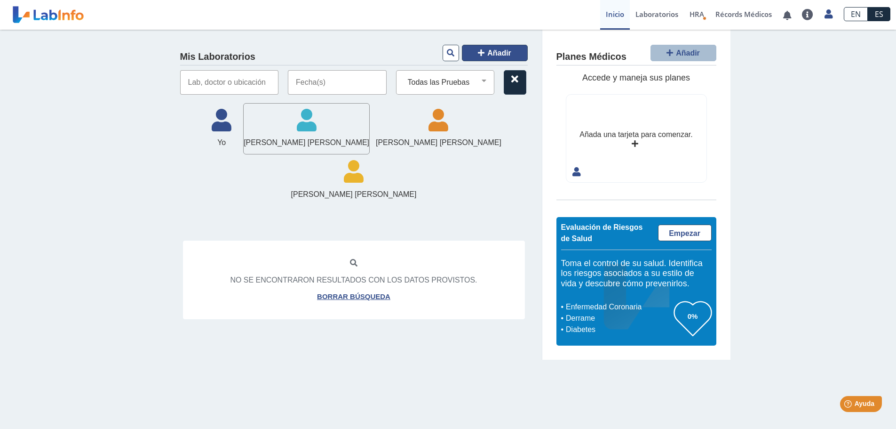
click at [496, 49] on span "Añadir" at bounding box center [500, 53] width 24 height 8
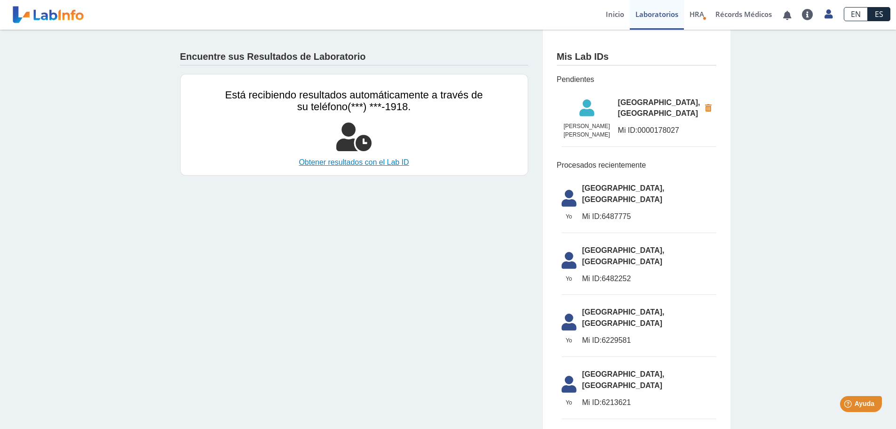
click at [362, 163] on link "Obtener resultados con el Lab ID" at bounding box center [354, 162] width 258 height 11
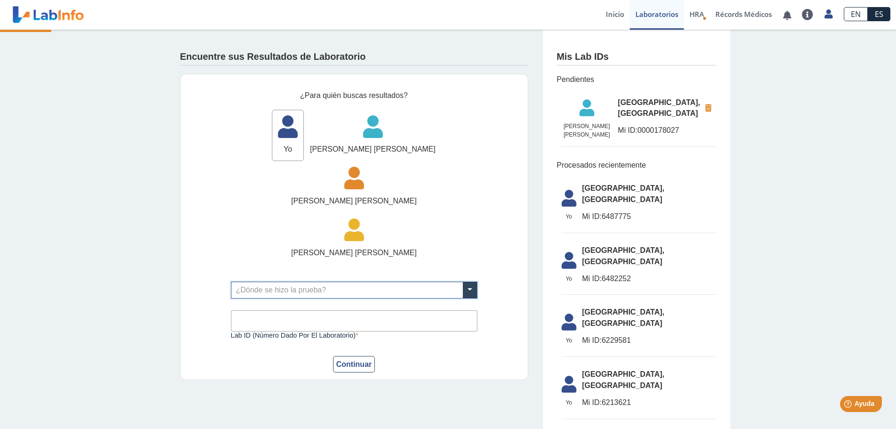
click at [311, 282] on input "text" at bounding box center [355, 290] width 246 height 16
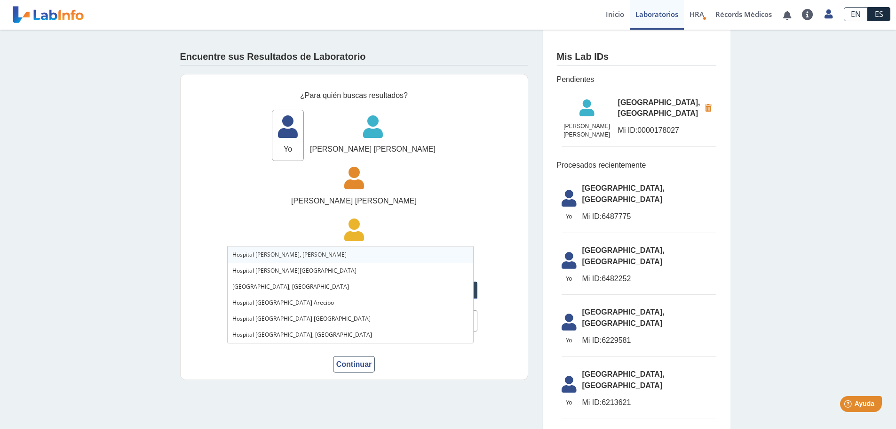
type input "hospital me"
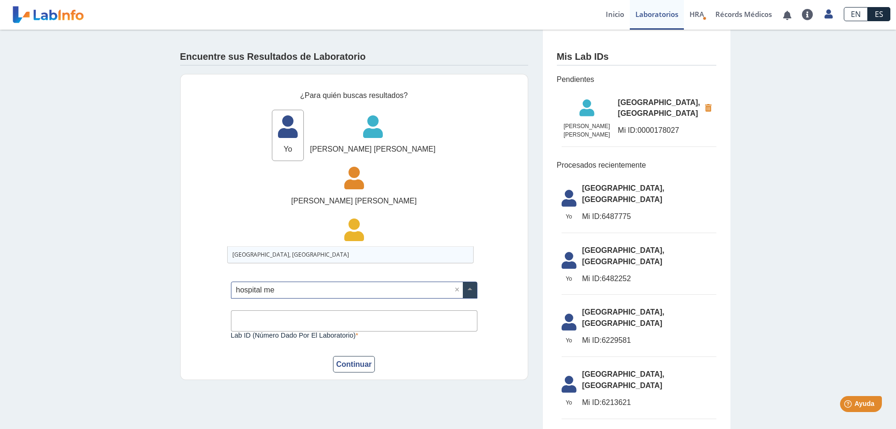
click at [315, 253] on span "[GEOGRAPHIC_DATA], [GEOGRAPHIC_DATA]" at bounding box center [290, 254] width 117 height 8
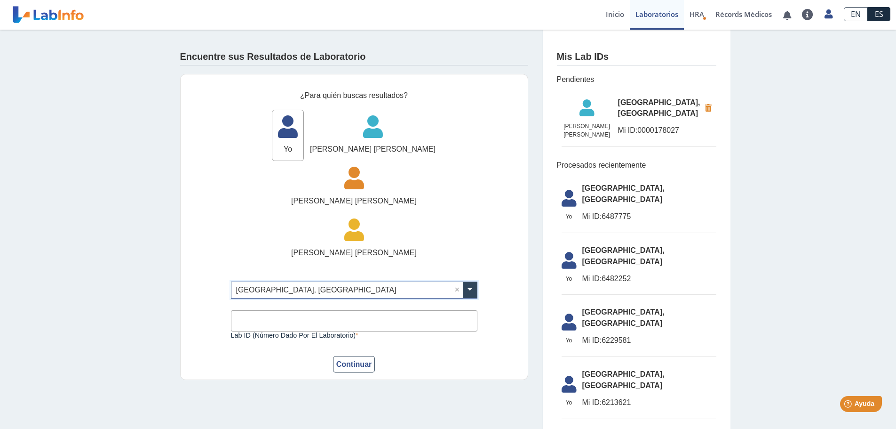
click at [316, 310] on input "Lab ID (número dado por el laboratorio)" at bounding box center [354, 320] width 247 height 21
type input "0300846567"
click at [352, 356] on button "Continuar" at bounding box center [354, 364] width 42 height 16
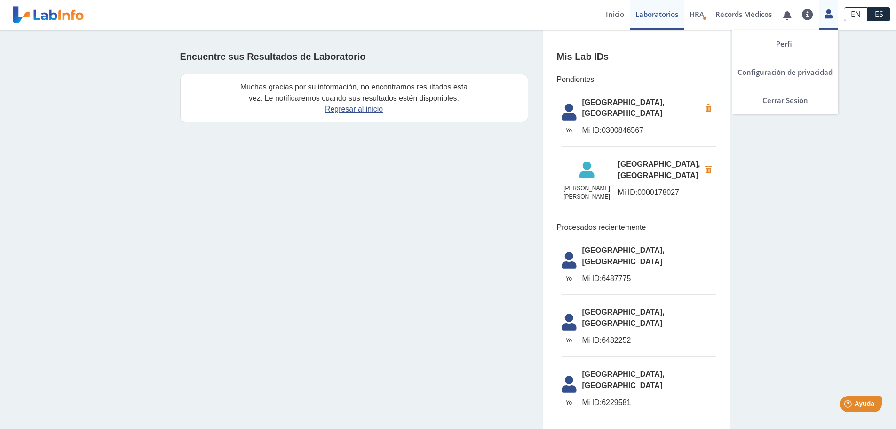
click at [831, 14] on icon at bounding box center [829, 13] width 8 height 7
click at [796, 45] on link "Perfil" at bounding box center [785, 44] width 106 height 28
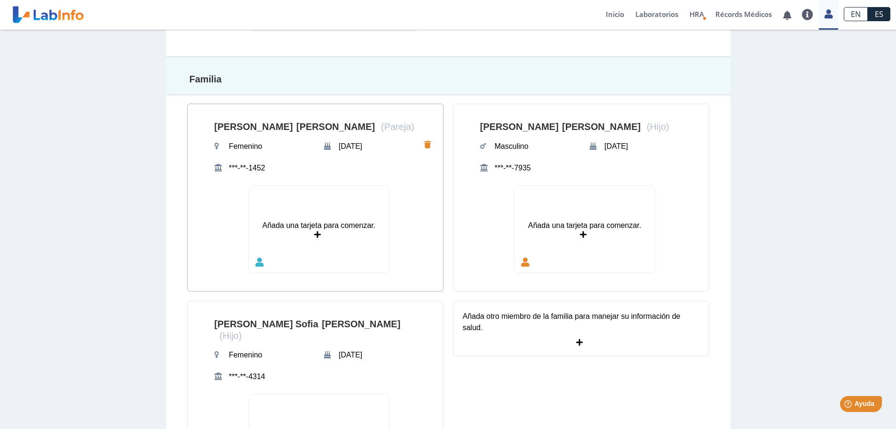
scroll to position [376, 0]
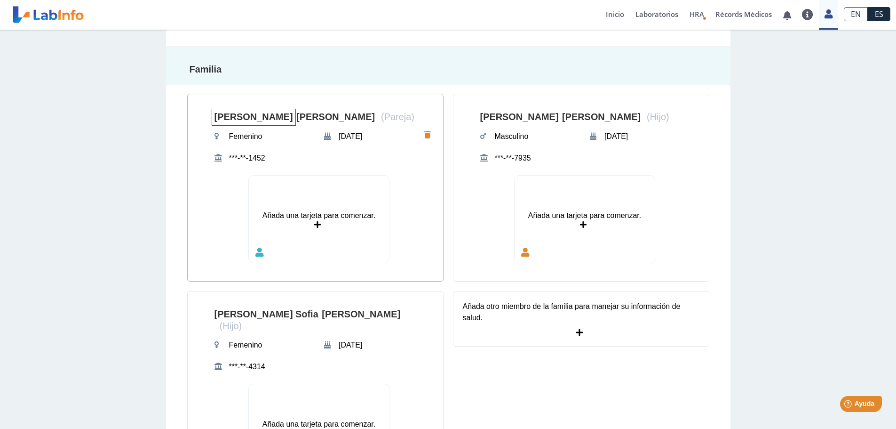
click at [234, 119] on span "[PERSON_NAME]" at bounding box center [254, 117] width 84 height 17
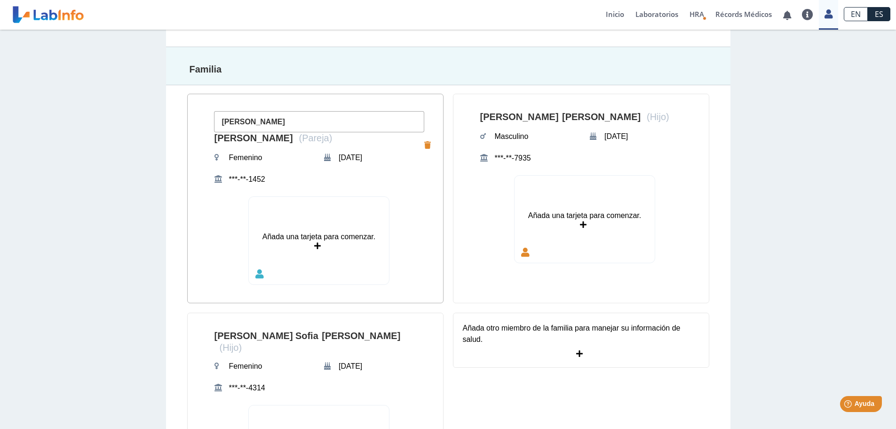
click at [275, 121] on input "[PERSON_NAME]" at bounding box center [319, 121] width 210 height 21
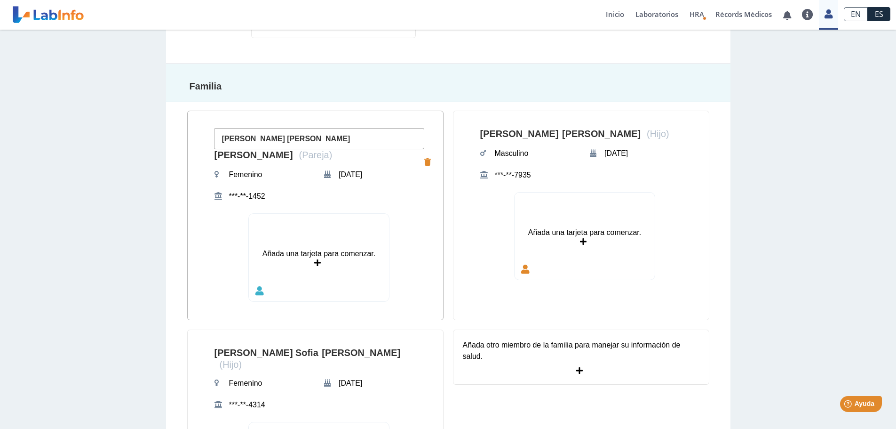
scroll to position [329, 0]
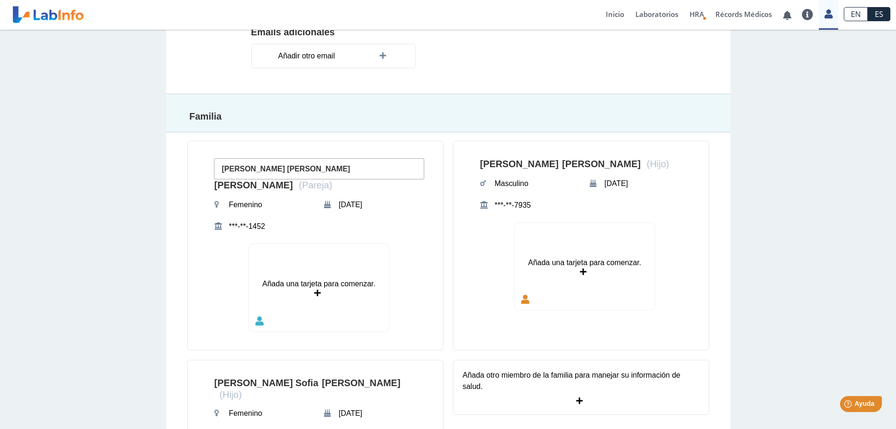
type input "Jenny Maria"
click at [445, 210] on section "Jenny Maria Vinas Guzman (Pareja) Femenino Jun 4, 1973 ***-**-1452 Añada una ta…" at bounding box center [448, 349] width 536 height 435
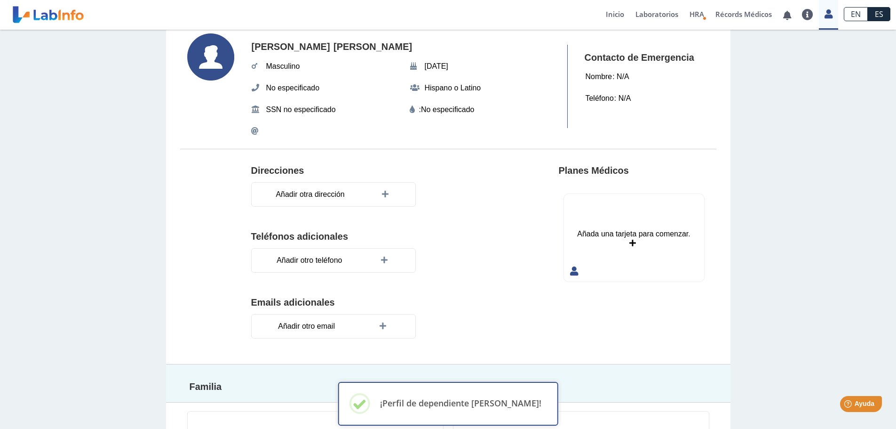
scroll to position [0, 0]
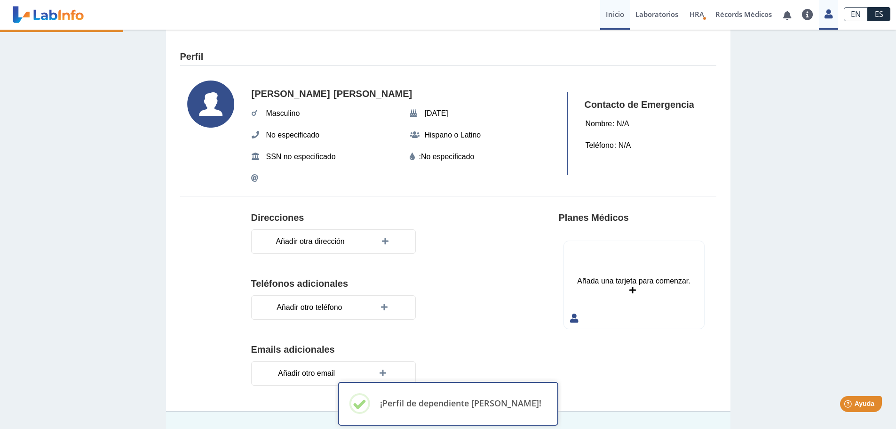
click at [616, 11] on link "Inicio" at bounding box center [615, 15] width 30 height 30
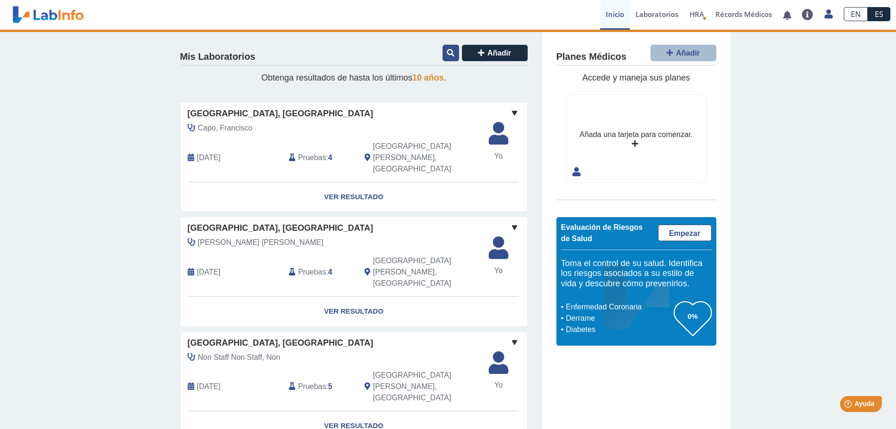
click at [447, 49] on icon at bounding box center [451, 53] width 8 height 8
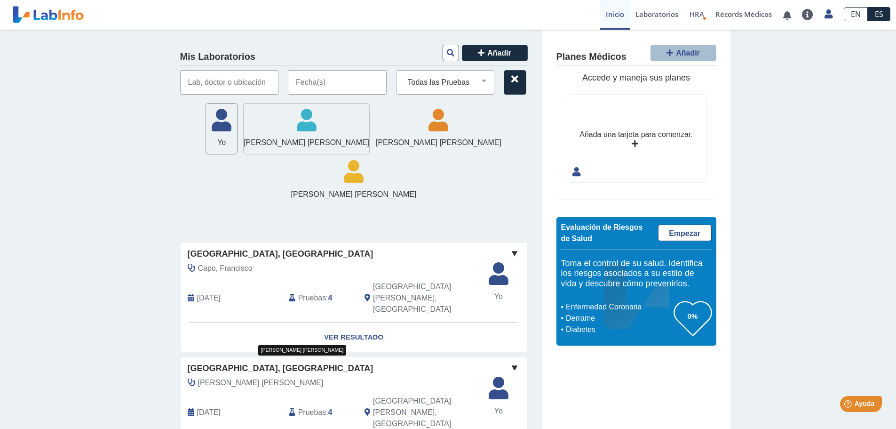
click at [276, 128] on icon at bounding box center [307, 123] width 126 height 28
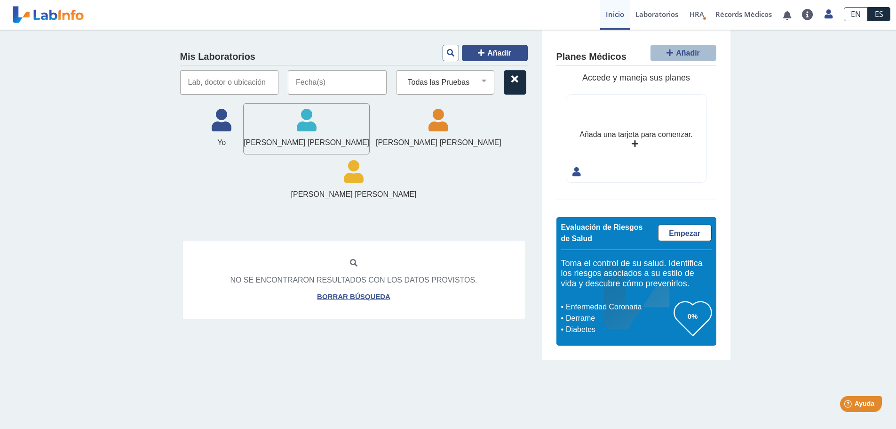
click at [488, 51] on button "Añadir" at bounding box center [495, 53] width 66 height 16
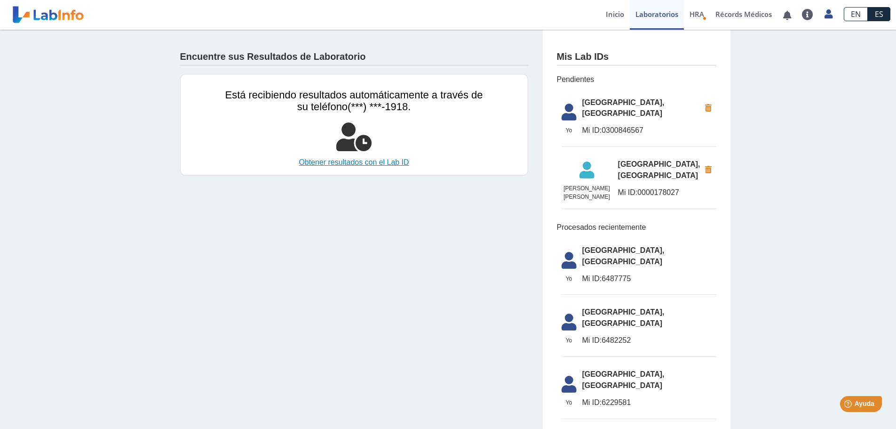
click at [348, 161] on link "Obtener resultados con el Lab ID" at bounding box center [354, 162] width 258 height 11
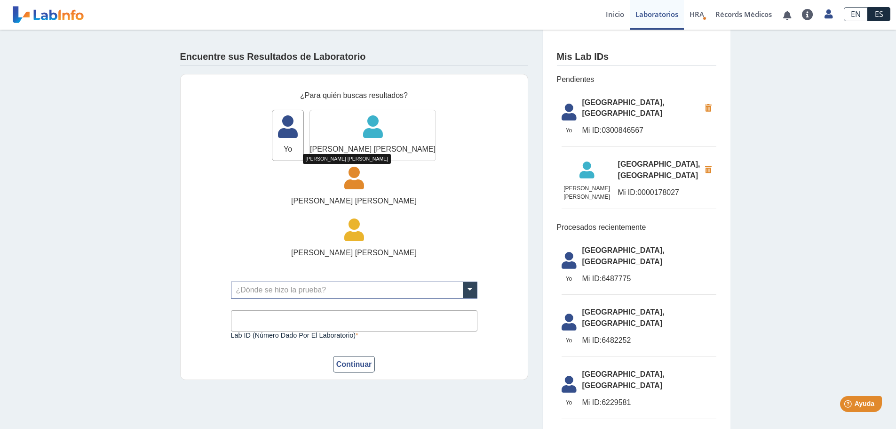
click at [340, 135] on icon at bounding box center [373, 130] width 126 height 28
click at [328, 282] on input "text" at bounding box center [355, 290] width 246 height 16
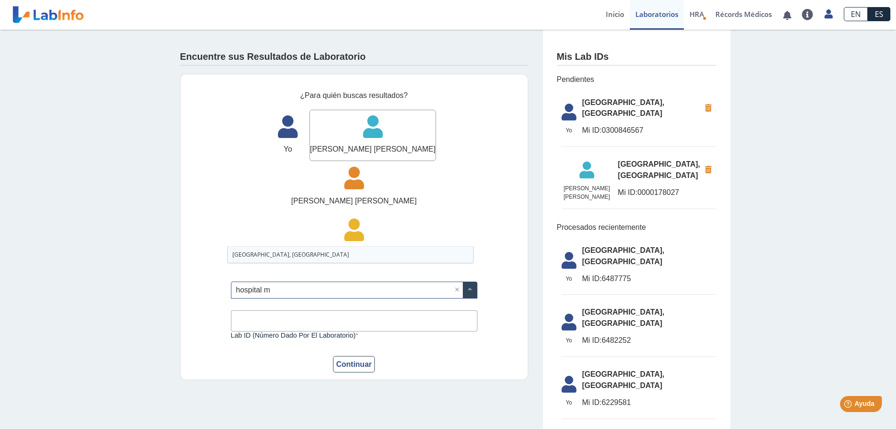
type input "hospital me"
click at [315, 253] on span "[GEOGRAPHIC_DATA], [GEOGRAPHIC_DATA]" at bounding box center [290, 254] width 117 height 8
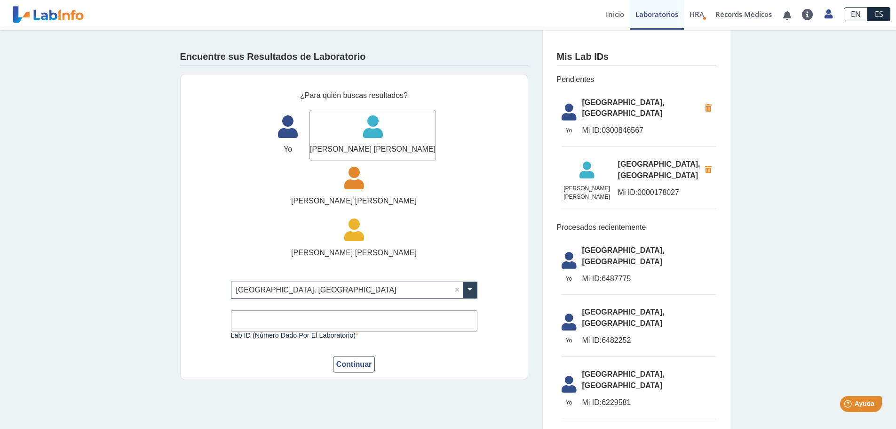
click at [310, 310] on input "Lab ID (número dado por el laboratorio)" at bounding box center [354, 320] width 247 height 21
type input "0300846567"
click at [343, 356] on button "Continuar" at bounding box center [354, 364] width 42 height 16
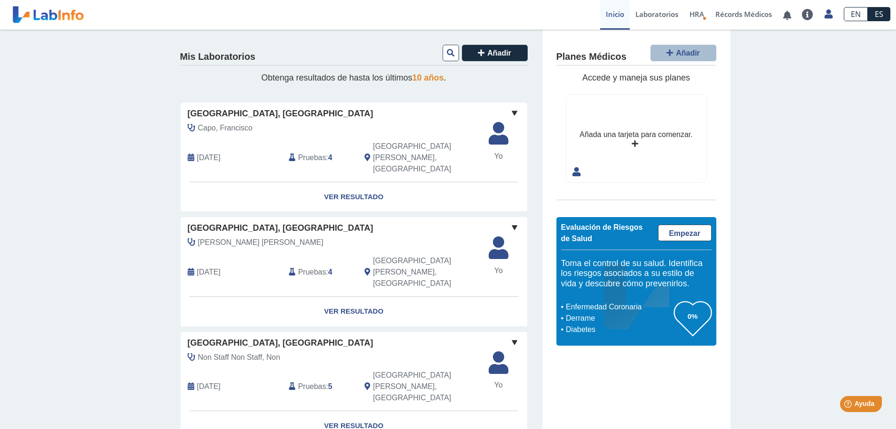
click at [213, 152] on span "[DATE]" at bounding box center [209, 157] width 24 height 11
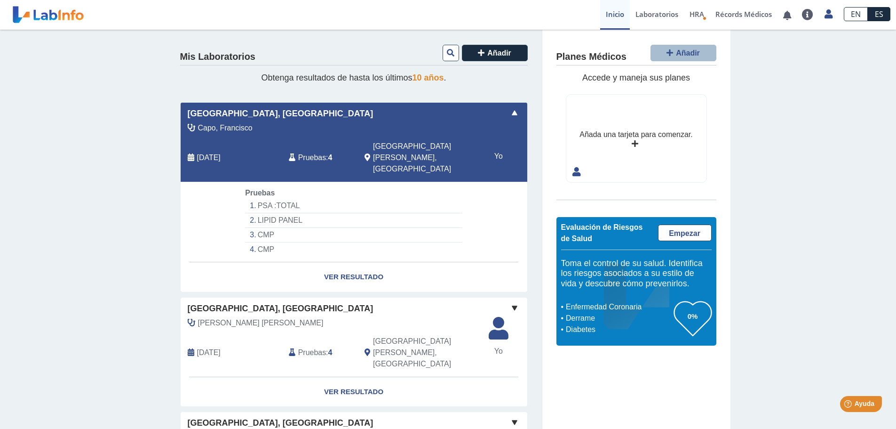
click at [272, 199] on li "PSA :TOTAL" at bounding box center [353, 206] width 217 height 15
select select "**********"
